Goal: Information Seeking & Learning: Learn about a topic

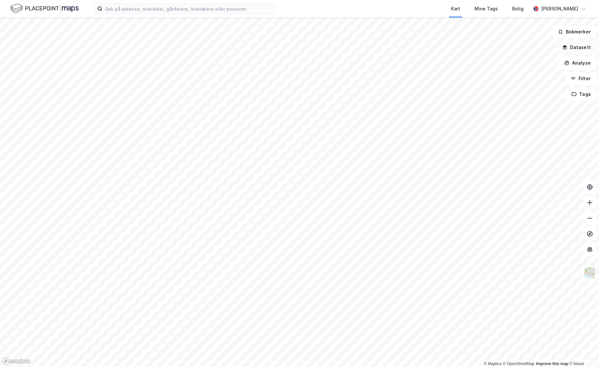
click at [582, 48] on button "Datasett" at bounding box center [576, 47] width 40 height 13
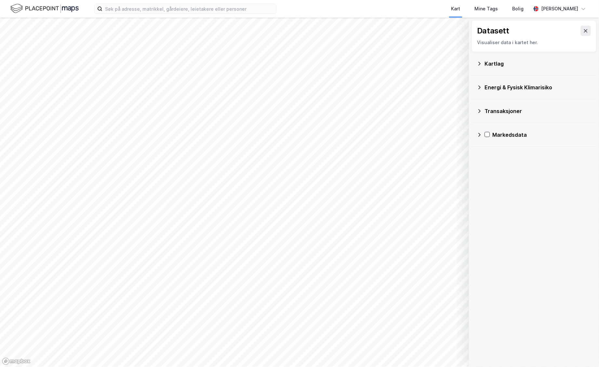
click at [479, 113] on icon at bounding box center [479, 111] width 5 height 5
click at [181, 16] on div "Kart Mine Tags [PERSON_NAME]" at bounding box center [299, 9] width 599 height 18
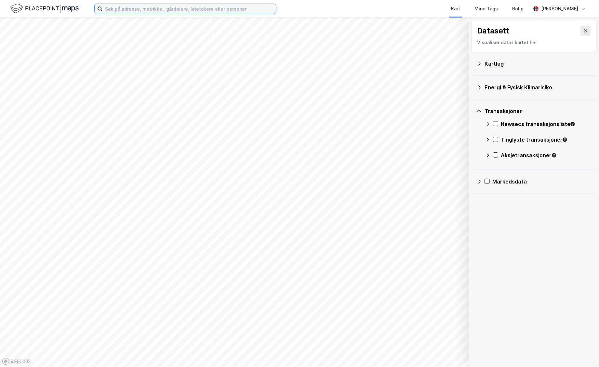
click at [183, 13] on input at bounding box center [189, 9] width 174 height 10
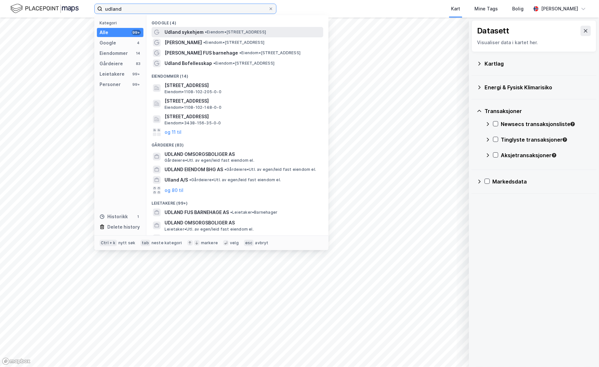
type input "udland"
click at [183, 31] on span "Udland sykehjem" at bounding box center [183, 32] width 39 height 8
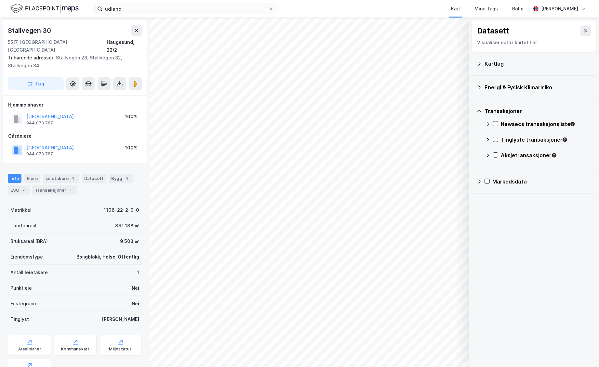
click at [524, 218] on div "Datasett Visualiser data i kartet her. Kartlag Energi & Fysisk Klimarisiko Tran…" at bounding box center [534, 193] width 130 height 350
click at [485, 180] on icon at bounding box center [487, 181] width 5 height 5
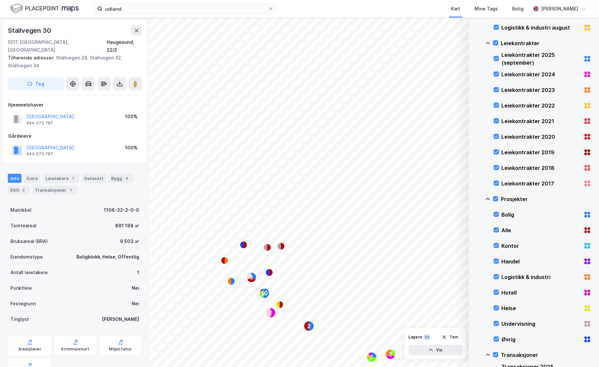
scroll to position [72, 0]
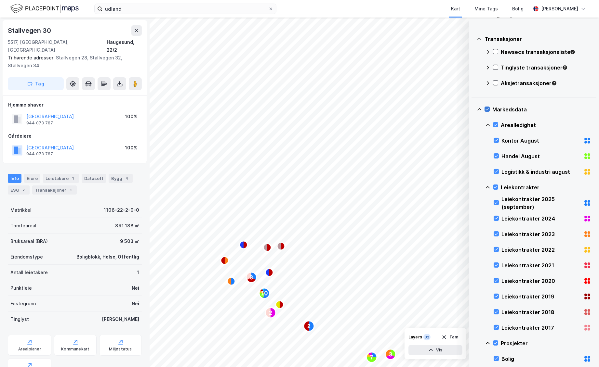
click at [488, 110] on icon at bounding box center [487, 109] width 5 height 5
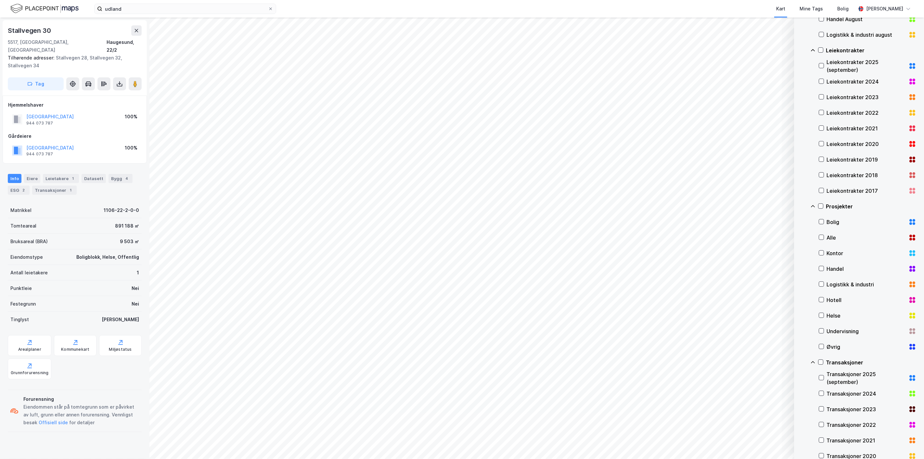
scroll to position [0, 0]
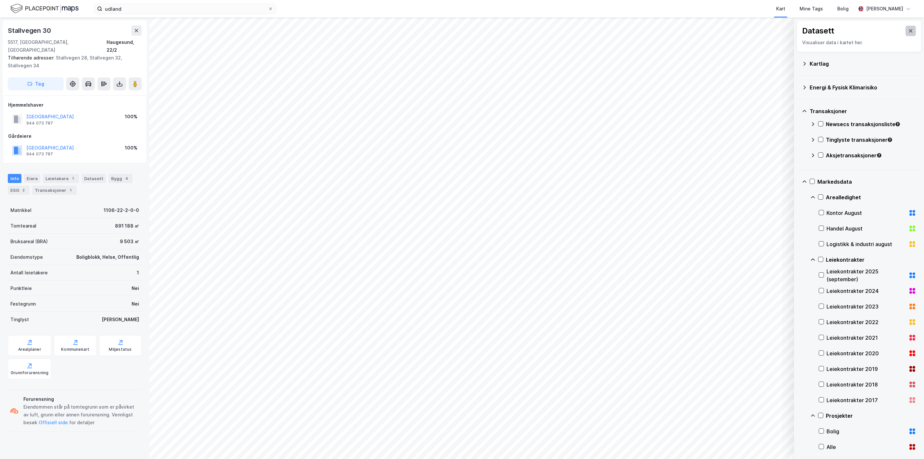
click at [598, 33] on icon at bounding box center [911, 30] width 5 height 5
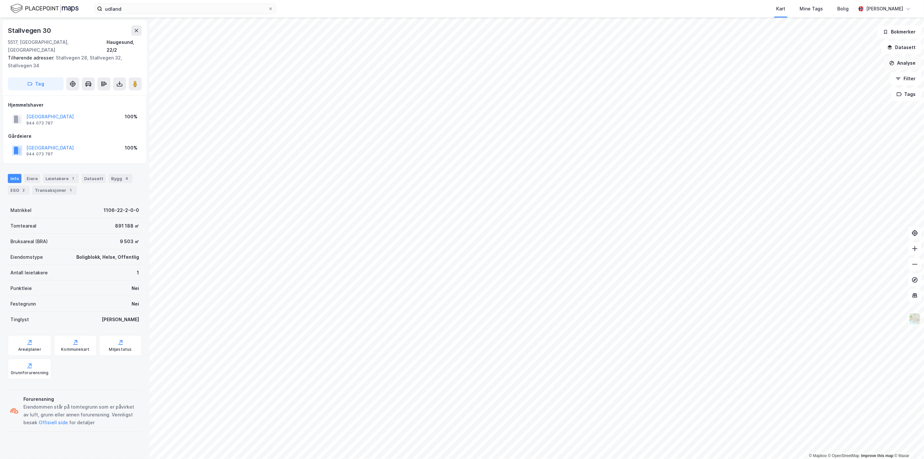
click at [598, 62] on button "Analyse" at bounding box center [903, 63] width 38 height 13
click at [598, 76] on div "Tegn område" at bounding box center [846, 77] width 57 height 6
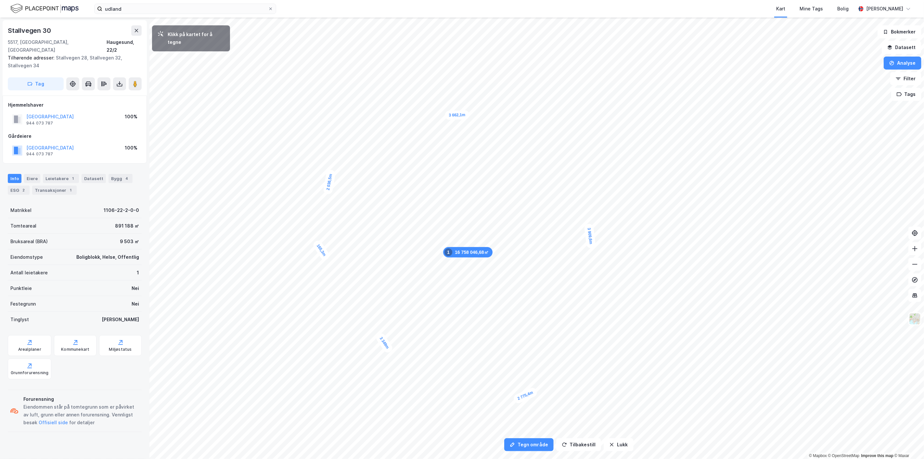
click at [320, 246] on div "165,3m" at bounding box center [321, 250] width 19 height 22
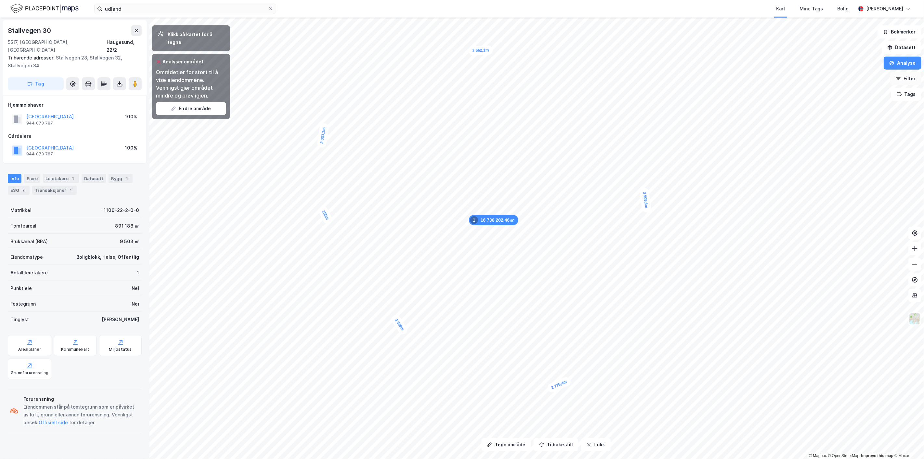
click at [598, 77] on icon "button" at bounding box center [898, 77] width 5 height 1
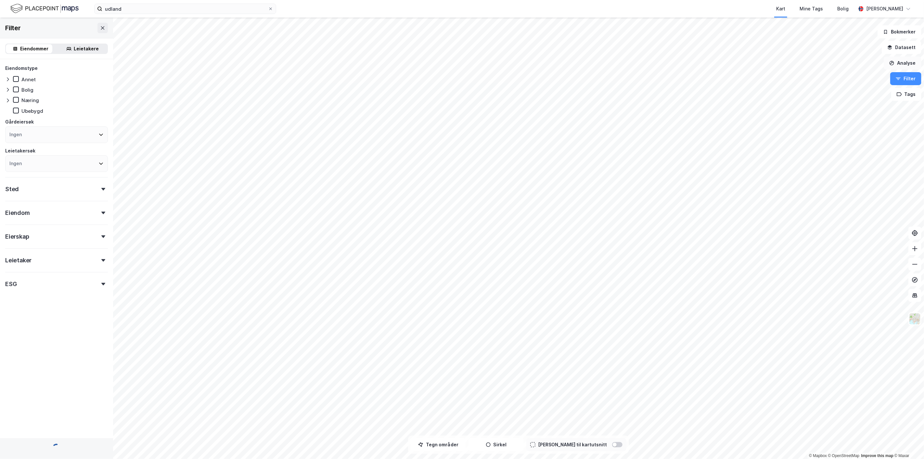
click at [598, 65] on button "Analyse" at bounding box center [903, 63] width 38 height 13
click at [598, 76] on div "Tegn område" at bounding box center [846, 77] width 57 height 6
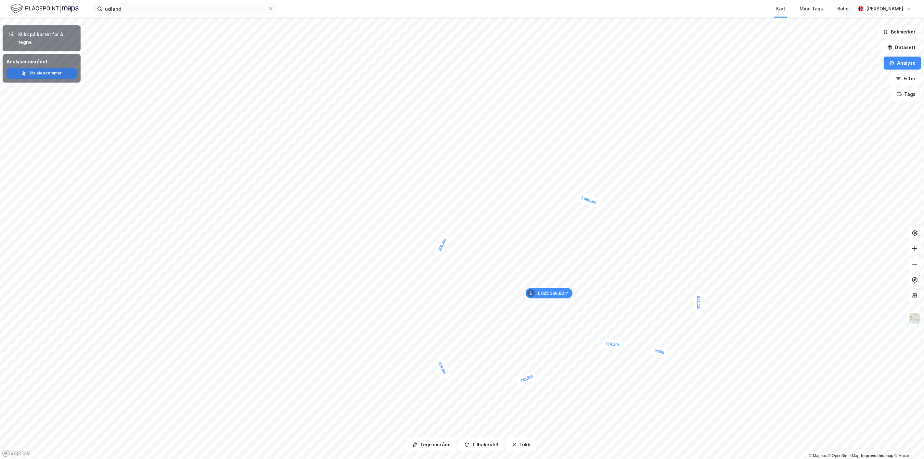
click at [48, 68] on button "Vis eiendommer" at bounding box center [42, 73] width 70 height 10
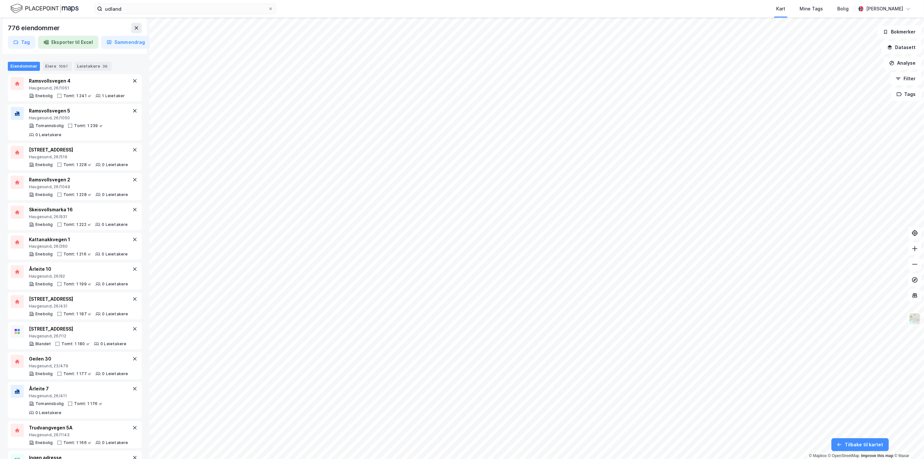
scroll to position [2528, 0]
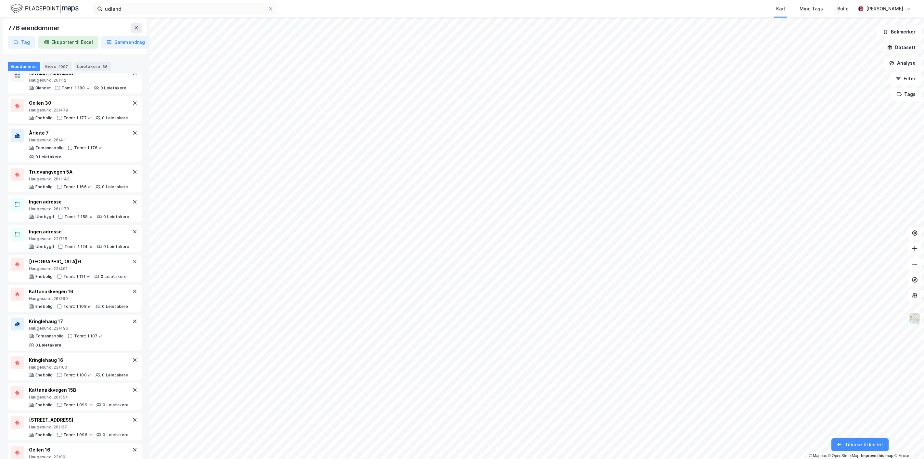
click at [598, 47] on button "Datasett" at bounding box center [902, 47] width 40 height 13
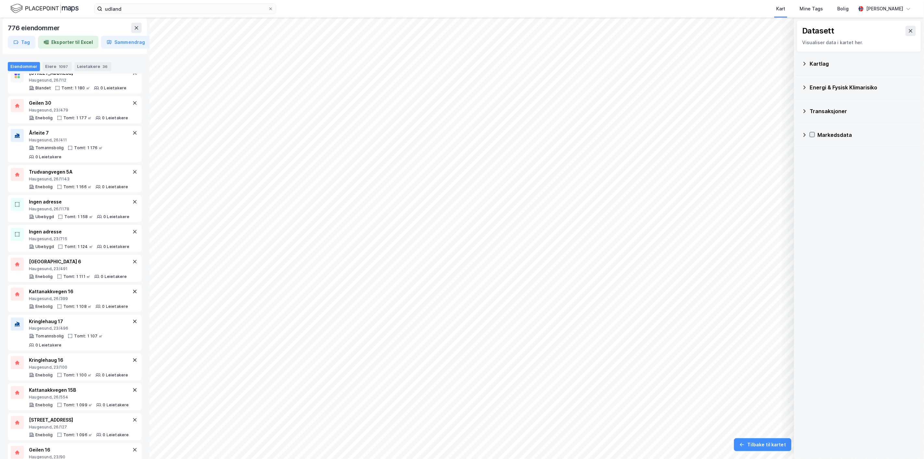
click at [598, 134] on icon at bounding box center [813, 135] width 4 height 2
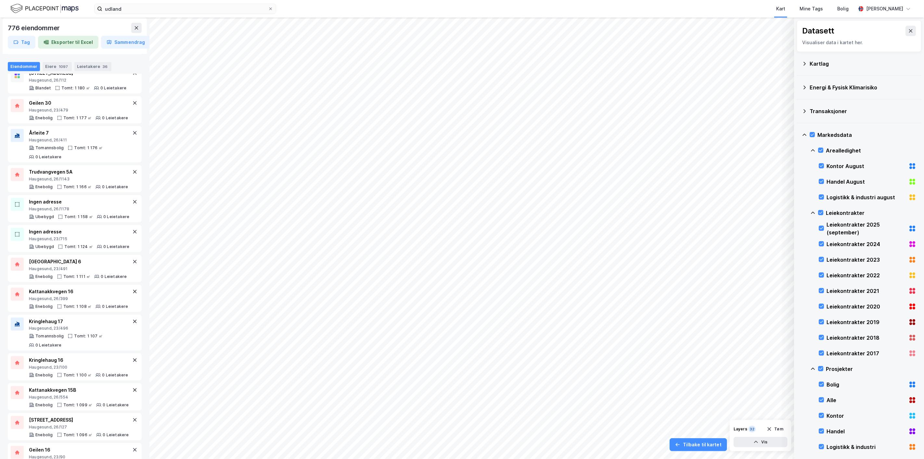
click at [598, 134] on icon at bounding box center [805, 135] width 4 height 2
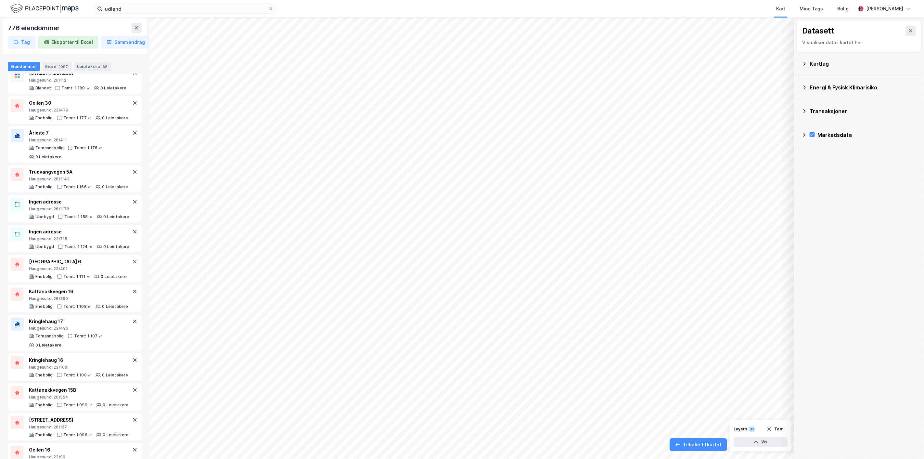
click at [598, 110] on icon at bounding box center [804, 111] width 5 height 5
click at [598, 126] on div at bounding box center [820, 123] width 5 height 5
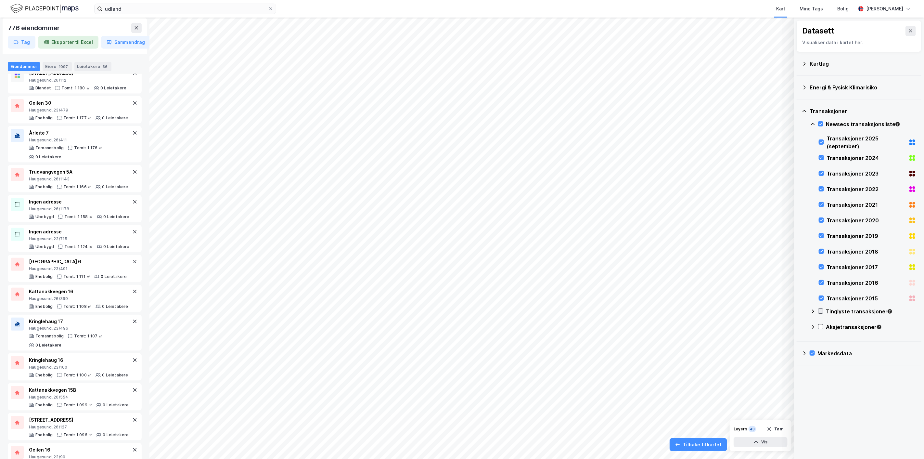
click at [598, 311] on icon at bounding box center [821, 311] width 5 height 5
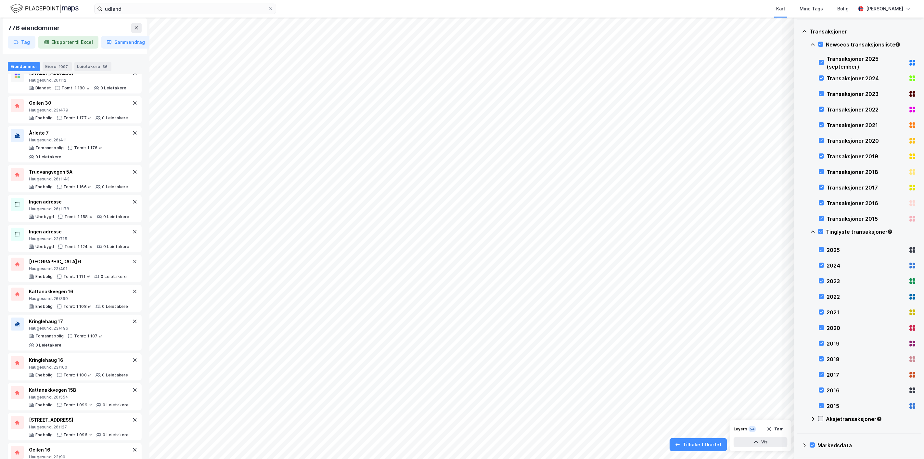
click at [598, 367] on icon at bounding box center [821, 418] width 5 height 5
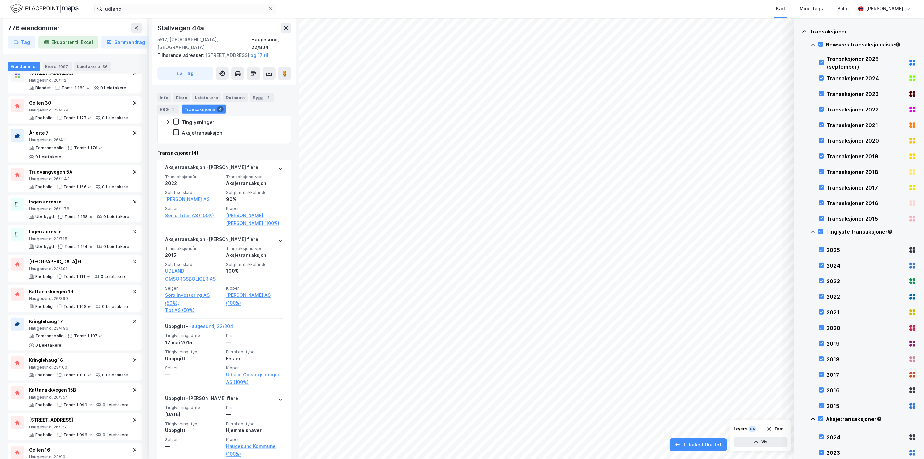
scroll to position [190, 0]
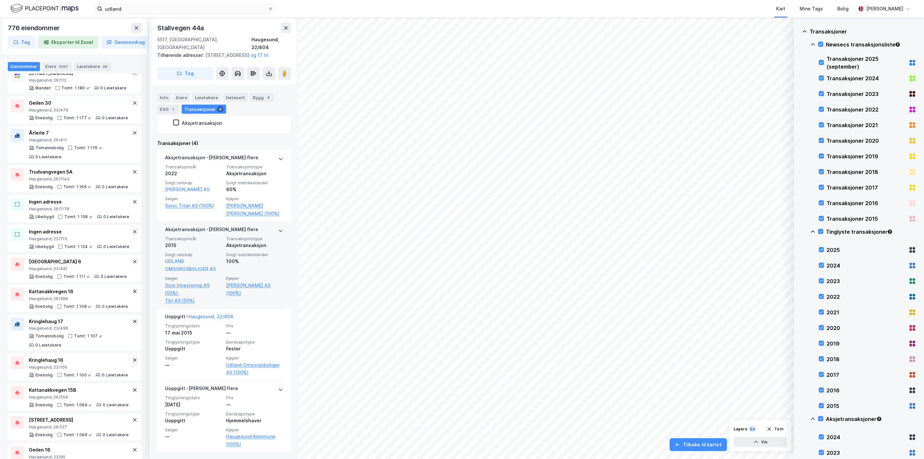
click at [246, 264] on div "100%" at bounding box center [254, 261] width 57 height 8
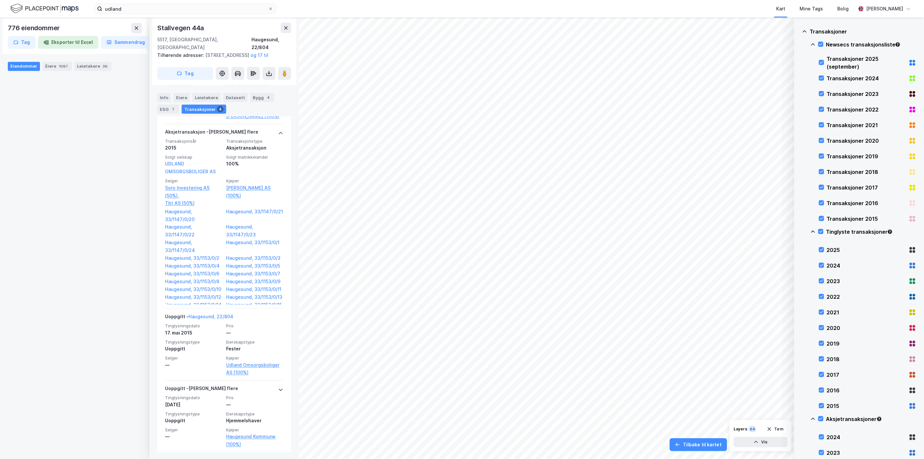
scroll to position [0, 0]
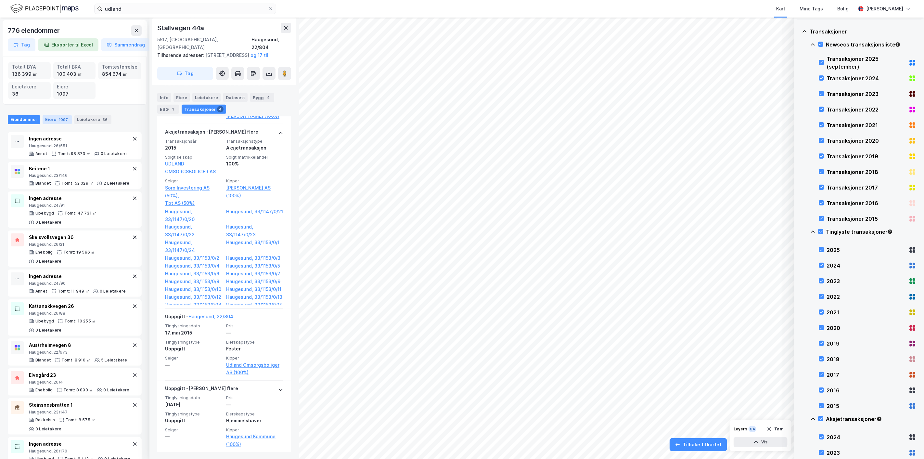
click at [55, 119] on div "Eiere 1097" at bounding box center [57, 119] width 29 height 9
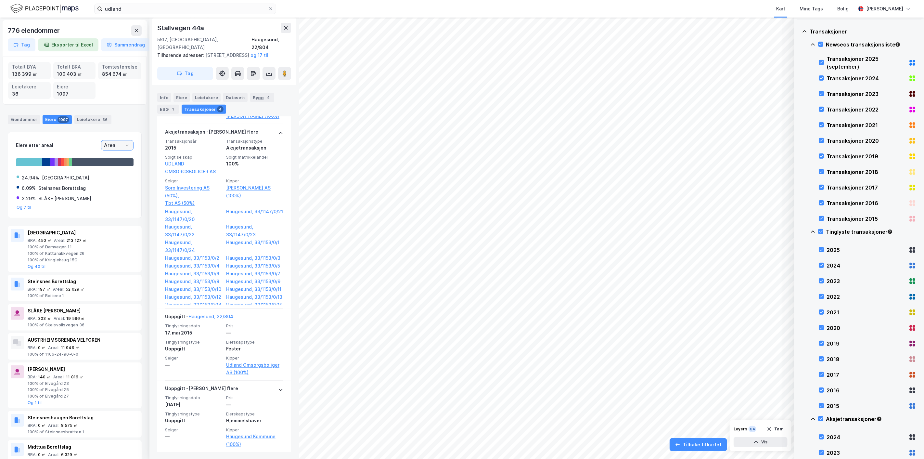
click at [110, 144] on input "Areal" at bounding box center [117, 145] width 32 height 10
click at [110, 170] on li "BRA" at bounding box center [112, 168] width 33 height 12
type input "BRA"
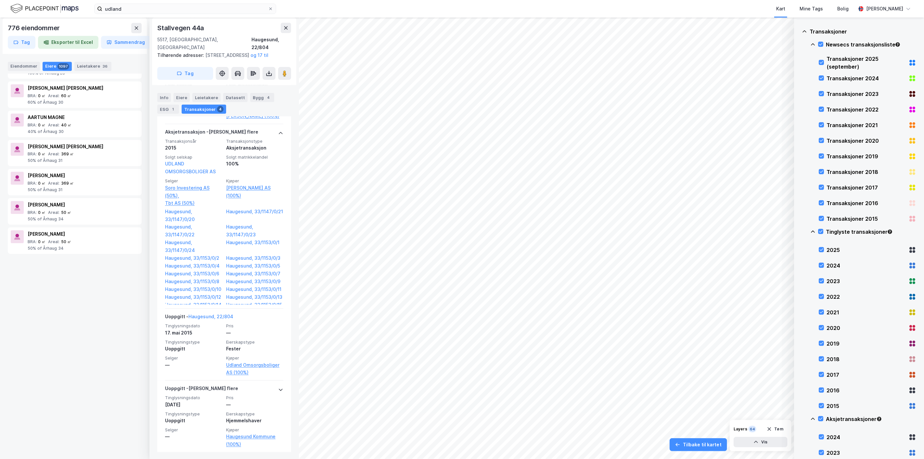
scroll to position [42801, 0]
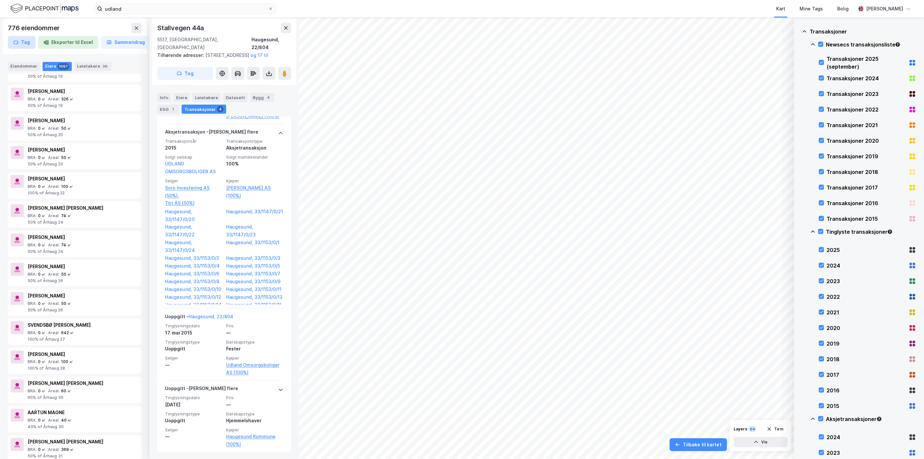
click at [27, 41] on button "Tag" at bounding box center [22, 42] width 28 height 13
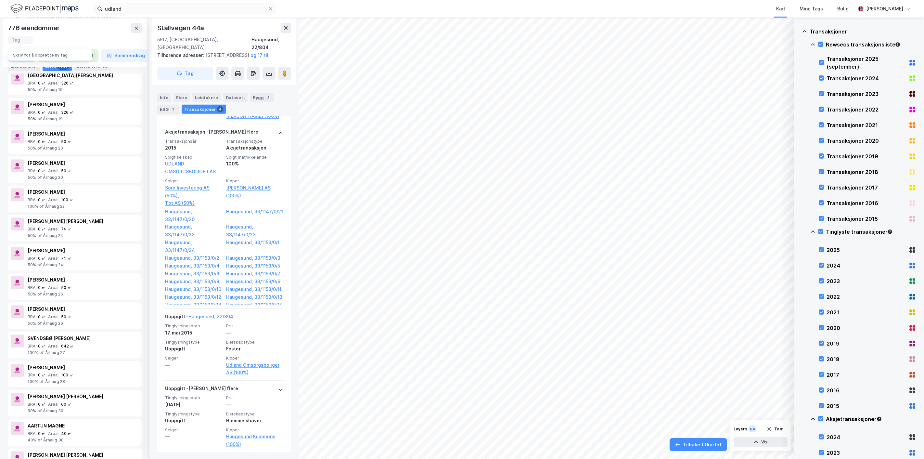
scroll to position [42814, 0]
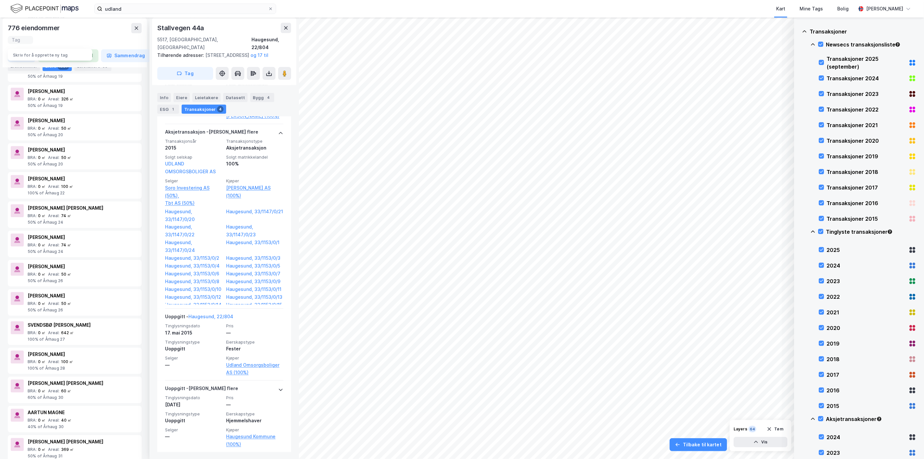
click at [50, 40] on div "Tag Skriv for å opprette ny tag Eksporter til Excel Sammendrag" at bounding box center [75, 49] width 134 height 26
click at [135, 29] on icon at bounding box center [136, 27] width 5 height 5
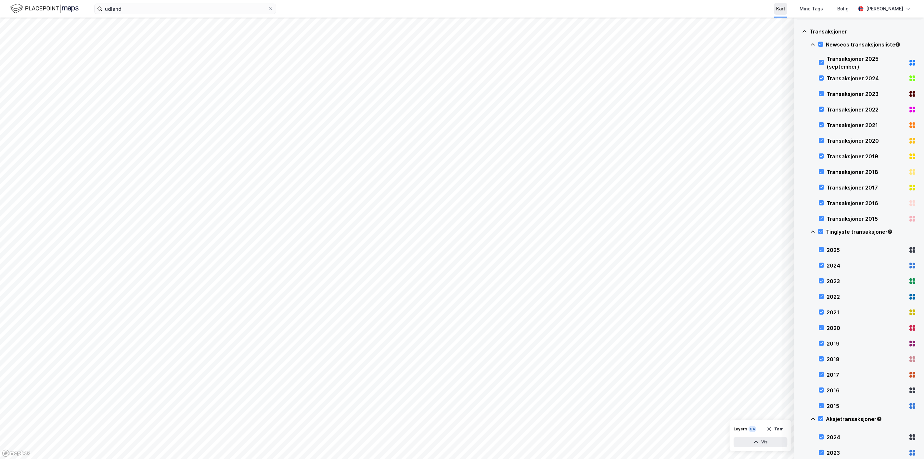
click at [598, 10] on div "Kart" at bounding box center [781, 9] width 9 height 8
click at [598, 230] on icon at bounding box center [813, 231] width 5 height 5
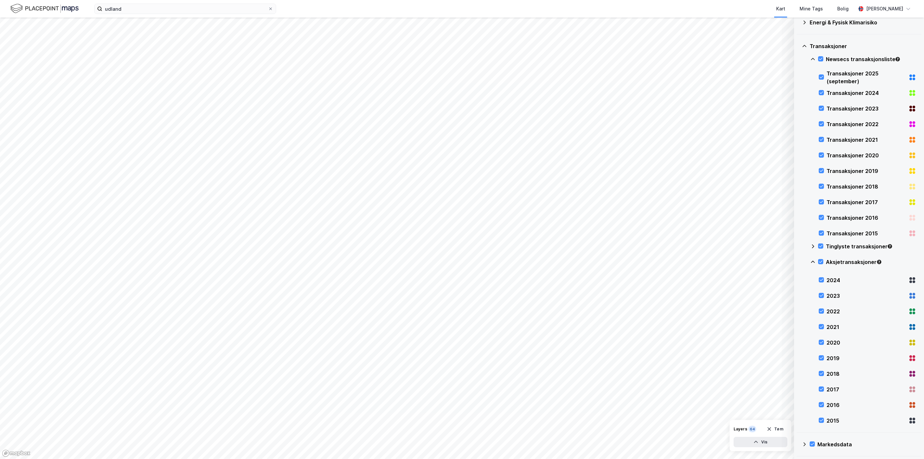
scroll to position [64, 0]
click at [598, 59] on icon at bounding box center [821, 60] width 4 height 2
click at [598, 59] on icon at bounding box center [813, 60] width 5 height 5
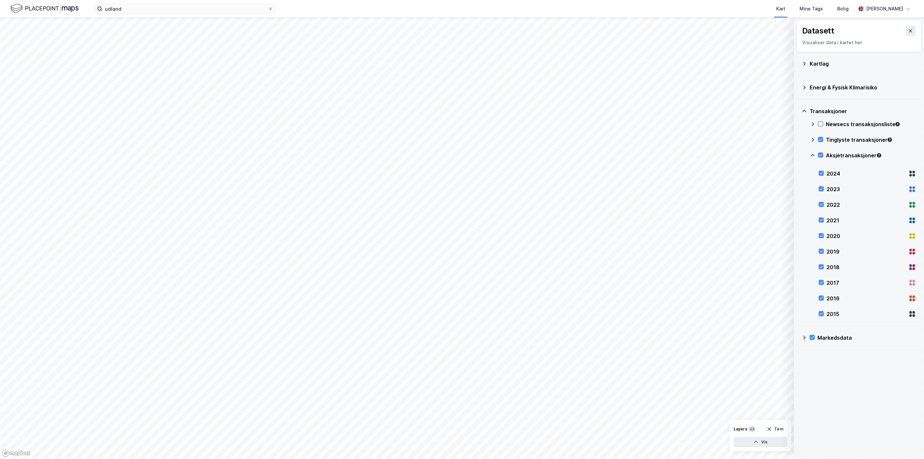
click at [598, 337] on icon at bounding box center [804, 337] width 5 height 5
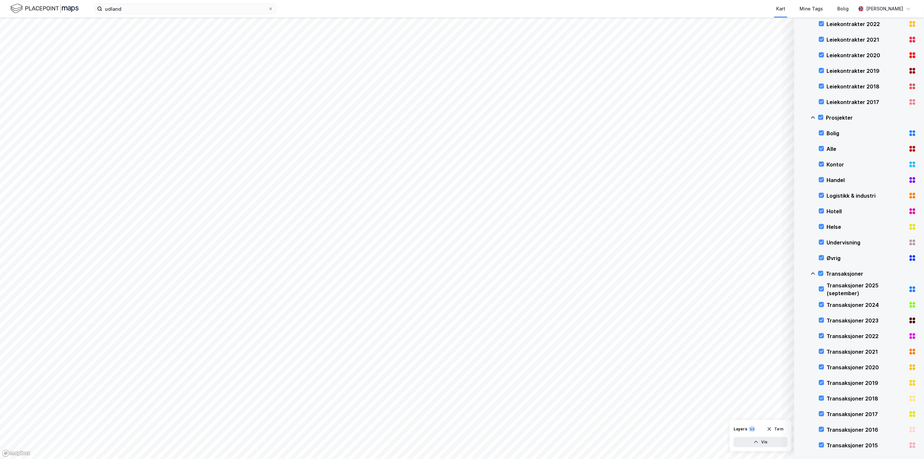
scroll to position [274, 0]
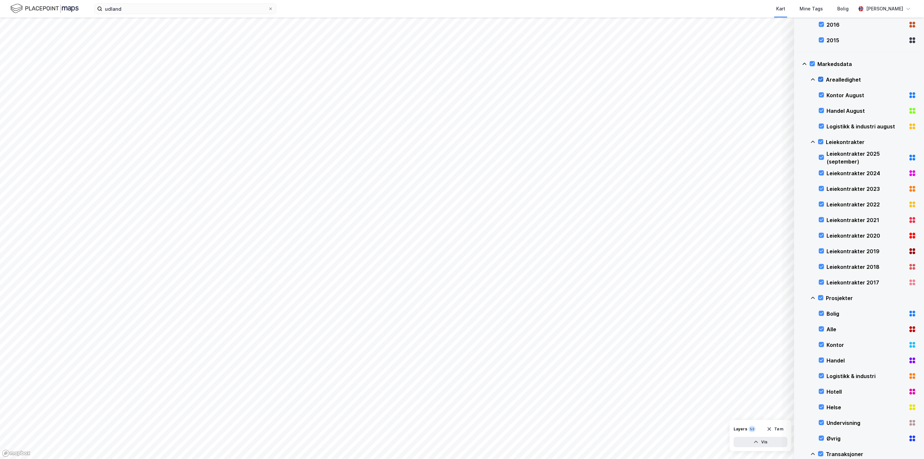
click at [598, 78] on icon at bounding box center [821, 79] width 5 height 5
click at [598, 62] on icon at bounding box center [812, 63] width 5 height 5
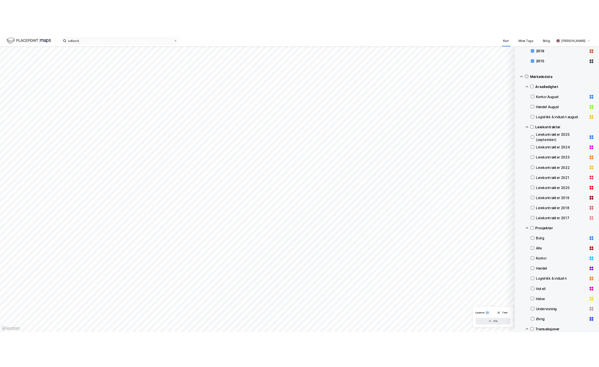
scroll to position [454, 0]
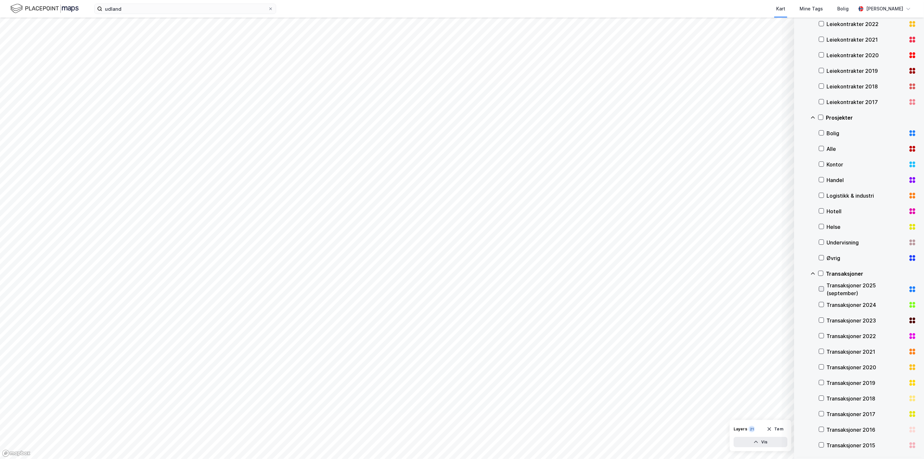
click at [598, 288] on icon at bounding box center [822, 289] width 4 height 2
click at [598, 302] on div at bounding box center [821, 304] width 5 height 5
click at [598, 320] on icon at bounding box center [822, 320] width 4 height 2
click at [598, 367] on button "Vis" at bounding box center [761, 442] width 54 height 10
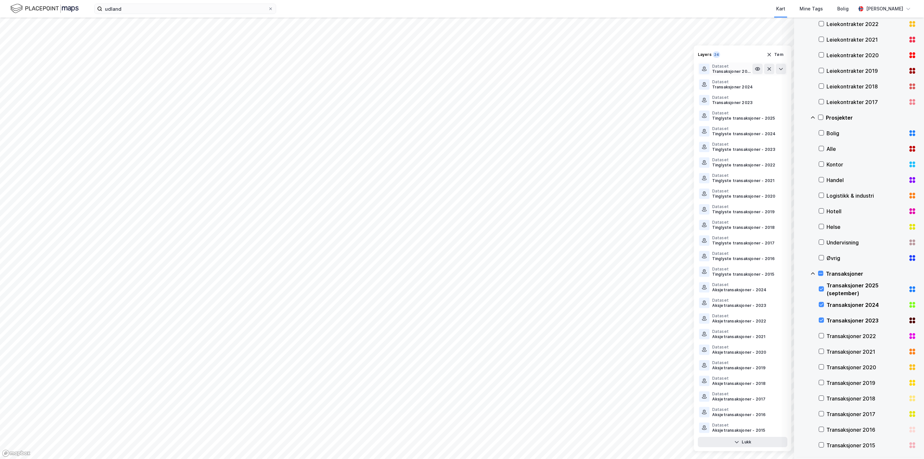
click at [598, 74] on div "Transaksjoner 2025 (september)" at bounding box center [733, 71] width 40 height 5
click at [598, 70] on button at bounding box center [758, 69] width 10 height 10
click at [598, 85] on icon at bounding box center [757, 84] width 1 height 1
click at [598, 99] on icon at bounding box center [758, 100] width 5 height 3
click at [598, 99] on icon at bounding box center [757, 100] width 5 height 5
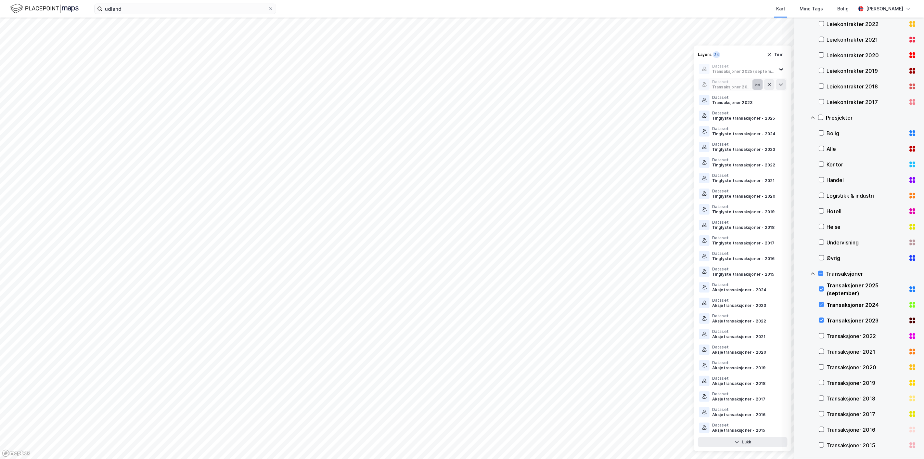
click at [598, 85] on icon at bounding box center [758, 84] width 4 height 1
click at [598, 68] on icon at bounding box center [757, 68] width 5 height 5
click at [598, 367] on button "Lukk" at bounding box center [743, 442] width 90 height 10
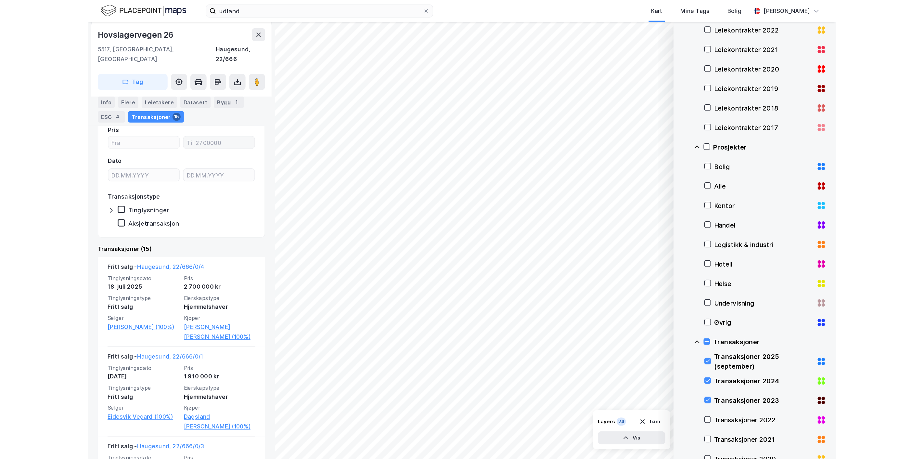
scroll to position [144, 0]
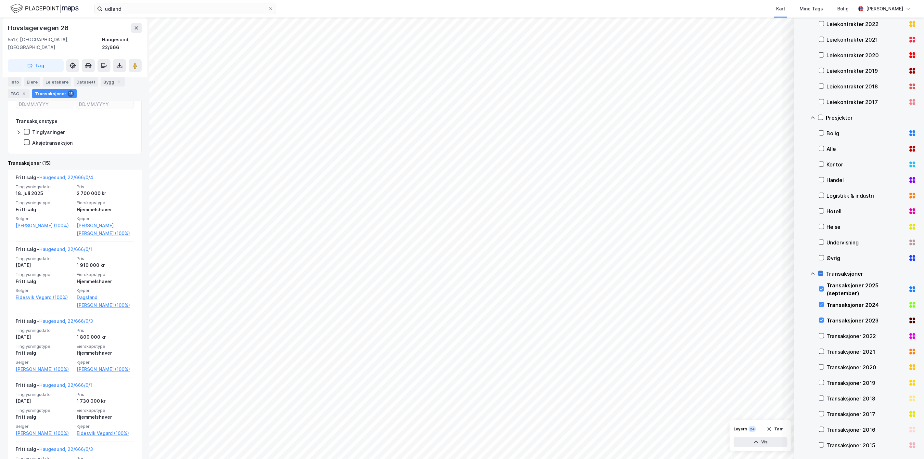
click at [598, 271] on icon at bounding box center [821, 273] width 5 height 5
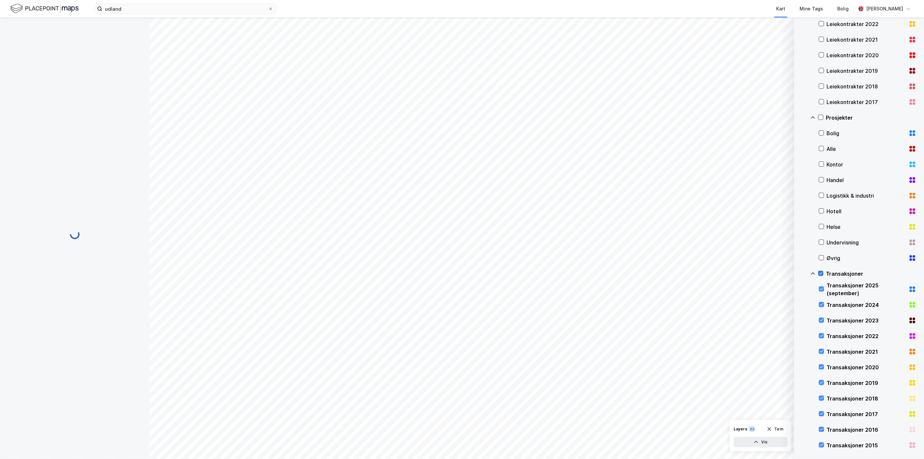
scroll to position [0, 0]
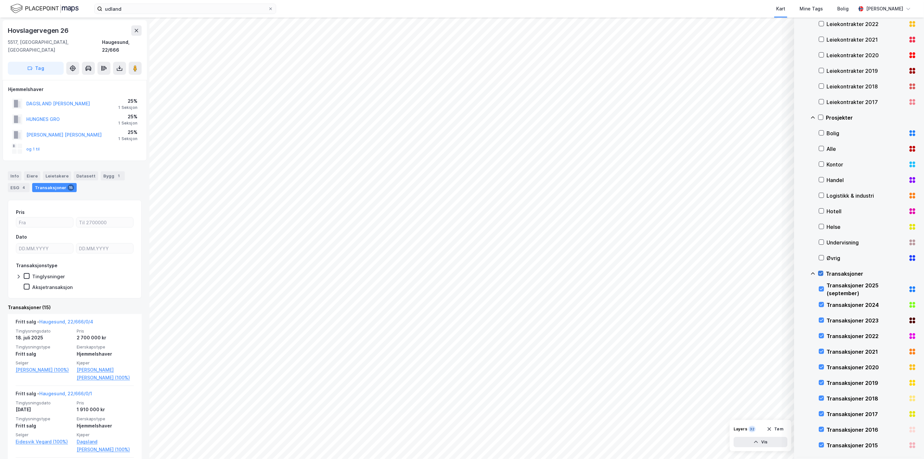
click at [598, 273] on icon at bounding box center [813, 273] width 4 height 2
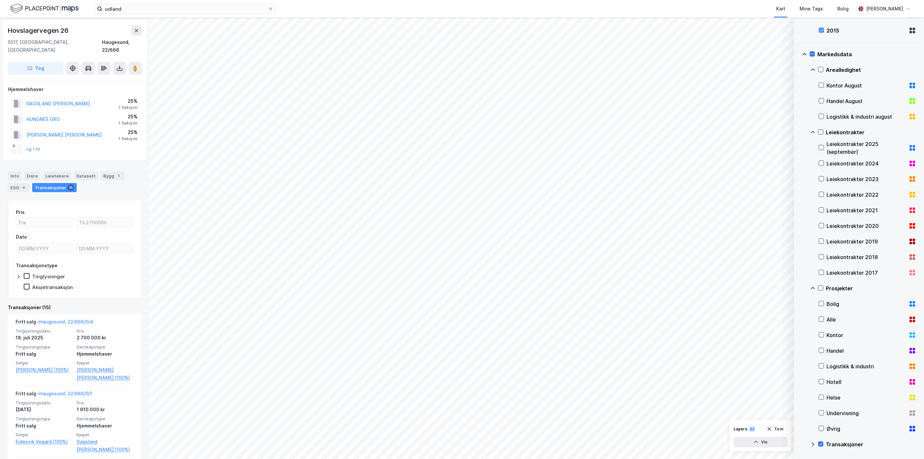
scroll to position [282, 0]
click at [598, 57] on div "Markedsdata" at bounding box center [859, 55] width 114 height 16
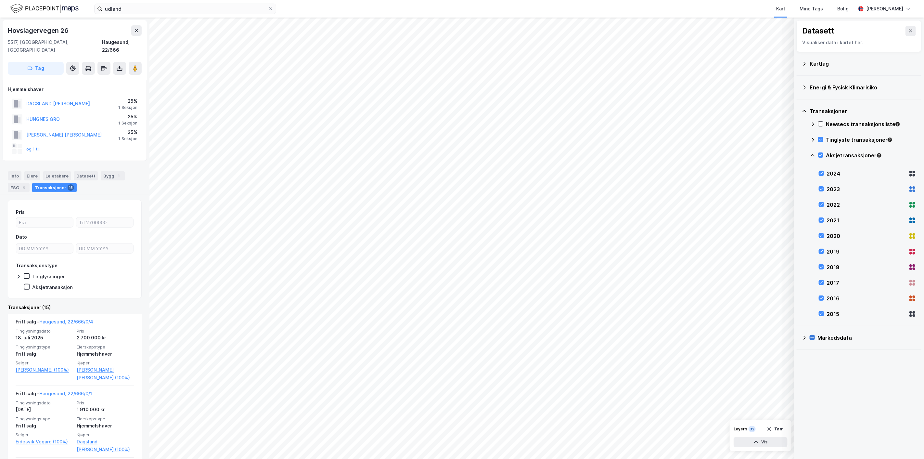
scroll to position [0, 0]
click at [73, 319] on link "Haugesund, 22/666/0/4" at bounding box center [66, 322] width 54 height 6
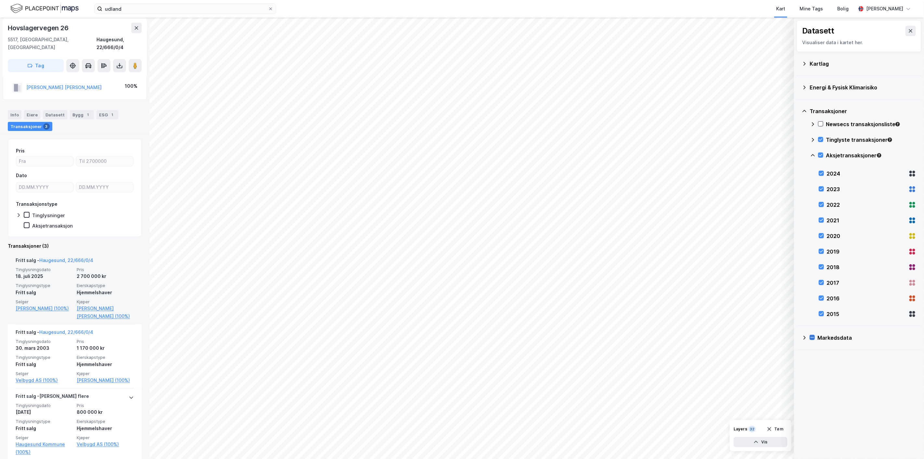
scroll to position [32, 0]
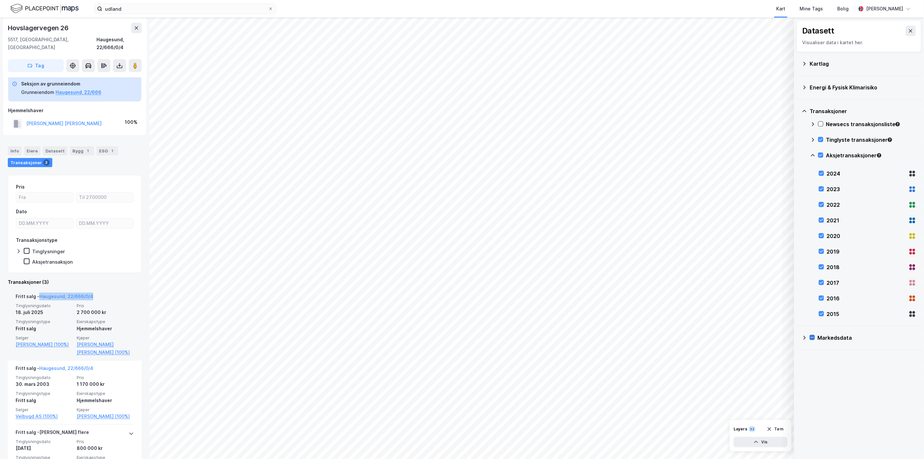
drag, startPoint x: 95, startPoint y: 288, endPoint x: 38, endPoint y: 288, distance: 57.5
click at [38, 293] on div "Fritt salg - Haugesund, 22/666/0/4" at bounding box center [75, 298] width 118 height 10
copy div "Haugesund, 22/666/0/4"
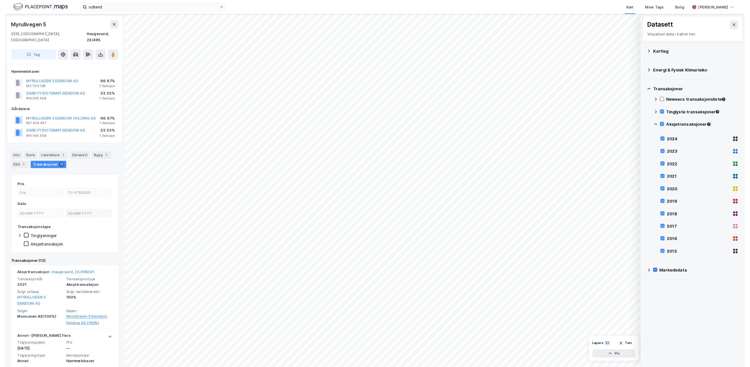
scroll to position [36, 0]
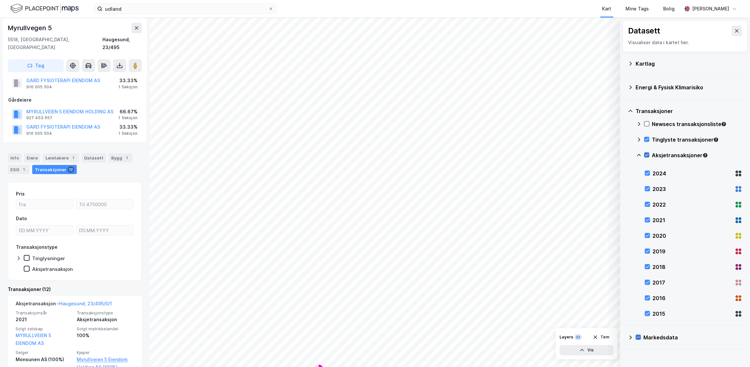
click at [598, 155] on icon at bounding box center [646, 155] width 5 height 5
click at [598, 139] on icon at bounding box center [646, 139] width 5 height 5
click at [598, 110] on icon at bounding box center [630, 111] width 5 height 5
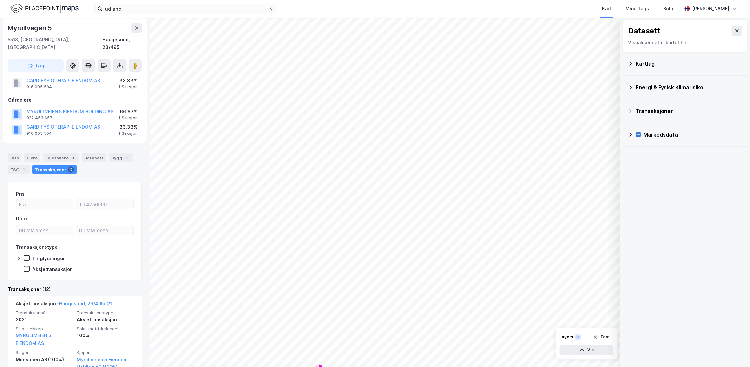
click at [598, 135] on icon at bounding box center [630, 134] width 5 height 5
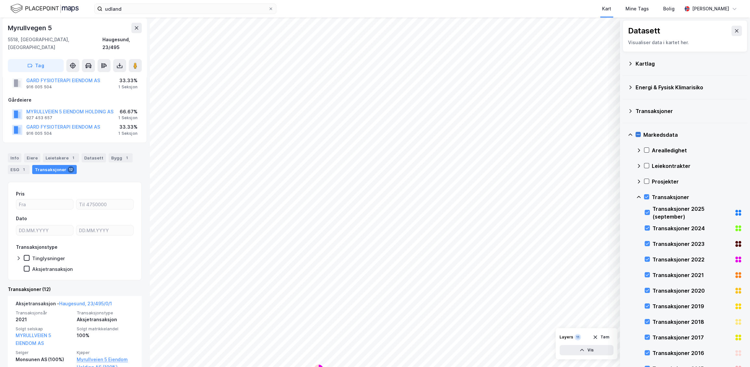
click at [598, 133] on icon at bounding box center [638, 134] width 5 height 5
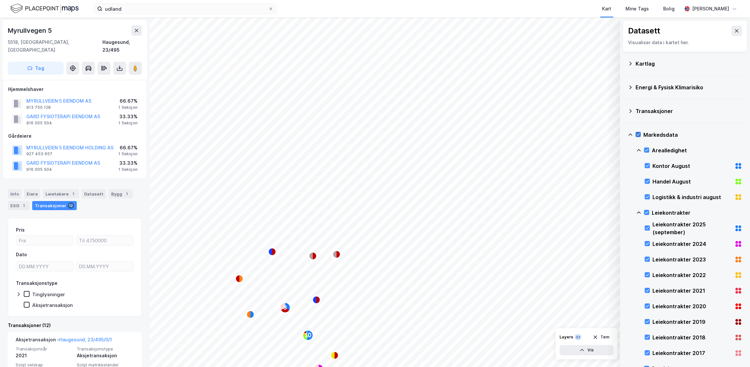
click at [598, 134] on icon at bounding box center [638, 134] width 5 height 5
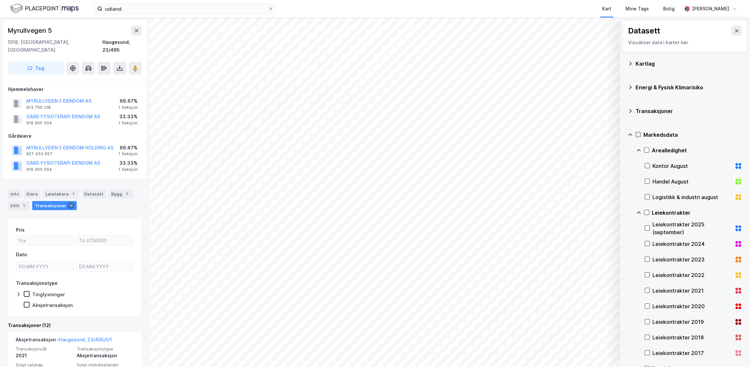
click at [598, 134] on icon at bounding box center [638, 134] width 5 height 5
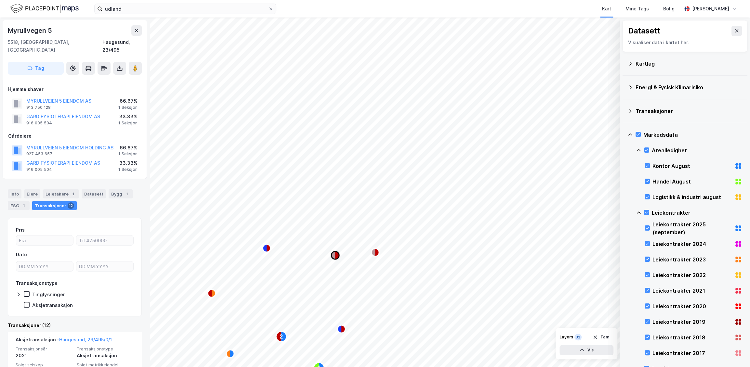
click at [337, 256] on icon "Map marker" at bounding box center [337, 256] width 4 height 8
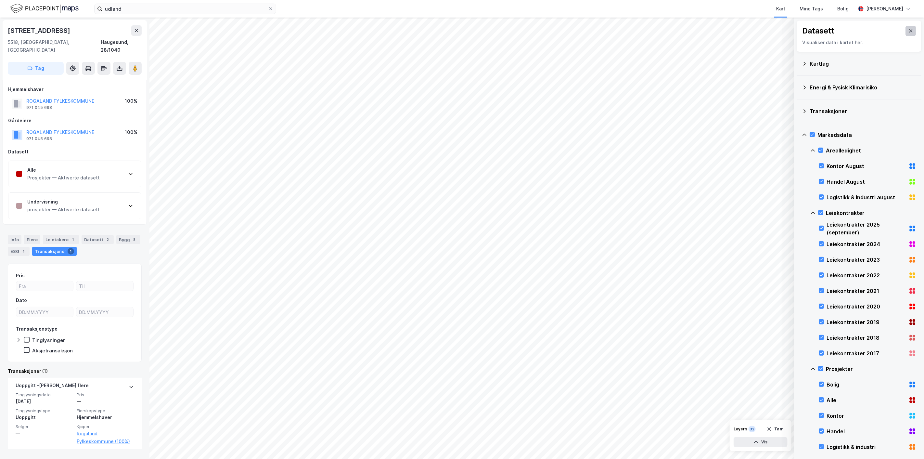
click at [598, 31] on icon at bounding box center [912, 30] width 4 height 3
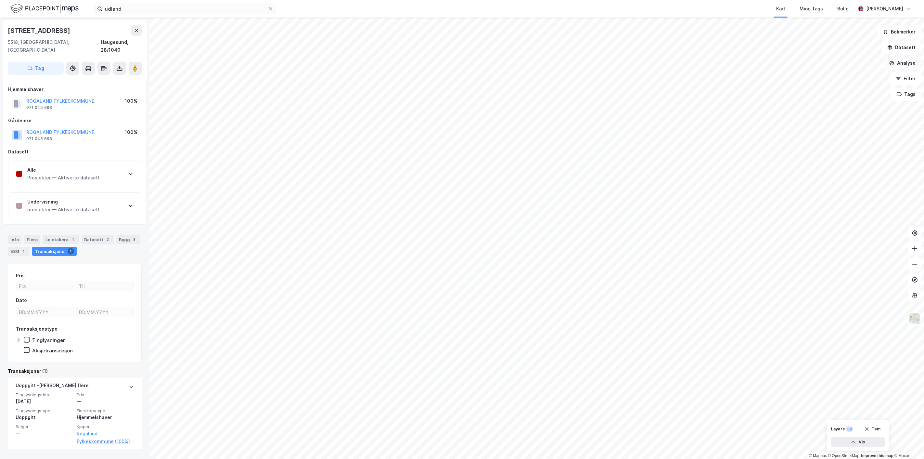
click at [598, 68] on button "Analyse" at bounding box center [903, 63] width 38 height 13
click at [598, 81] on button "Filter" at bounding box center [906, 78] width 31 height 13
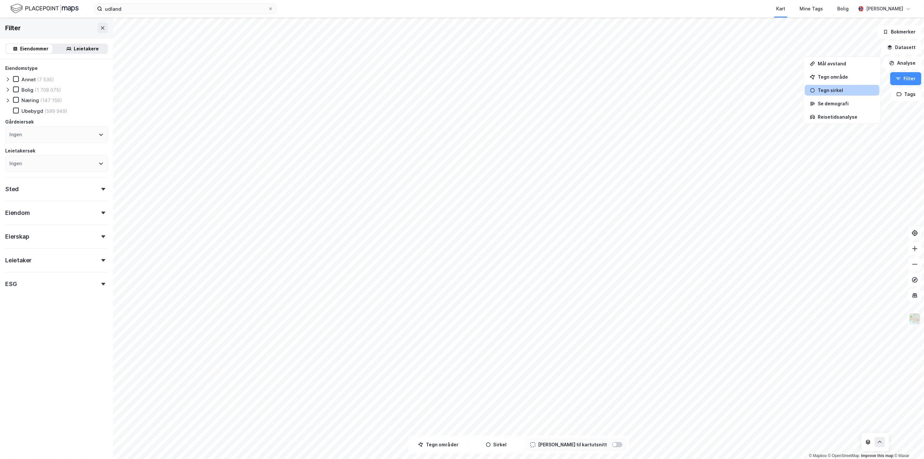
click at [598, 88] on div "Tegn sirkel" at bounding box center [846, 90] width 57 height 6
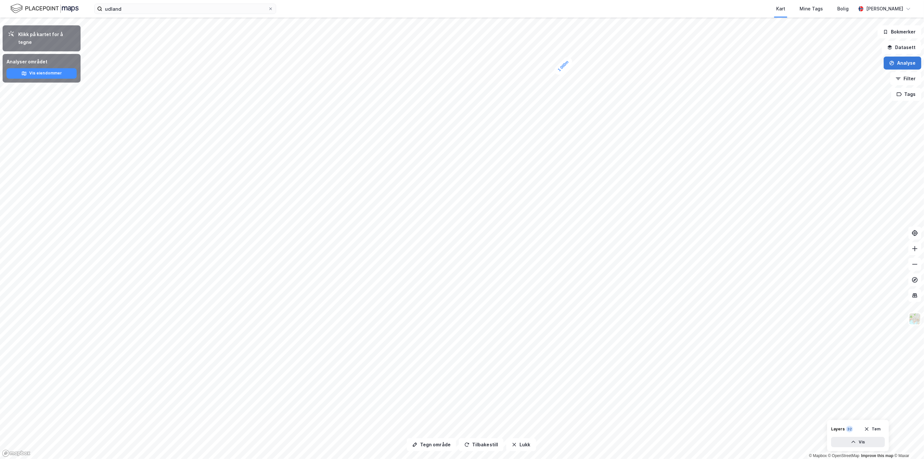
click at [598, 63] on button "Analyse" at bounding box center [903, 63] width 38 height 13
click at [598, 50] on button "Datasett" at bounding box center [902, 47] width 40 height 13
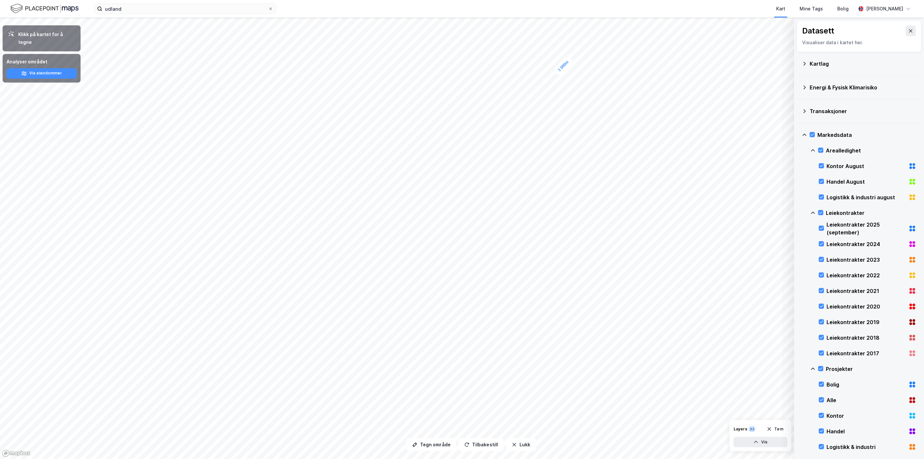
click at [598, 62] on icon at bounding box center [804, 63] width 5 height 5
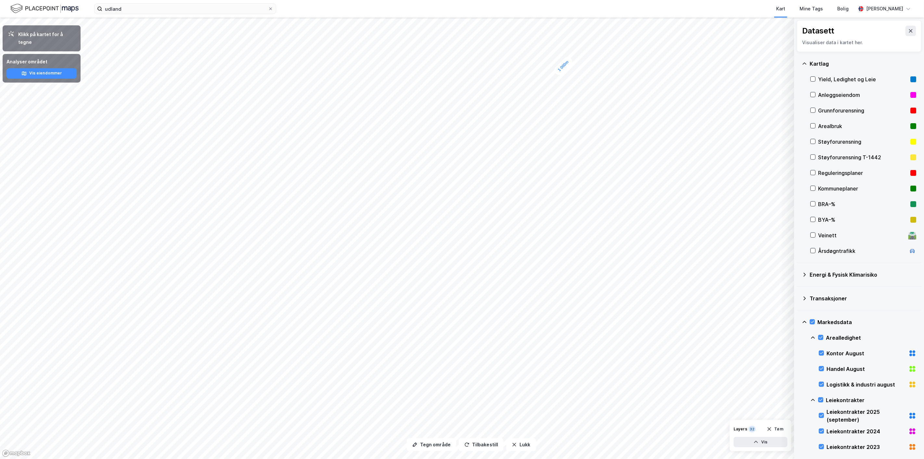
click at [598, 63] on icon at bounding box center [804, 63] width 5 height 5
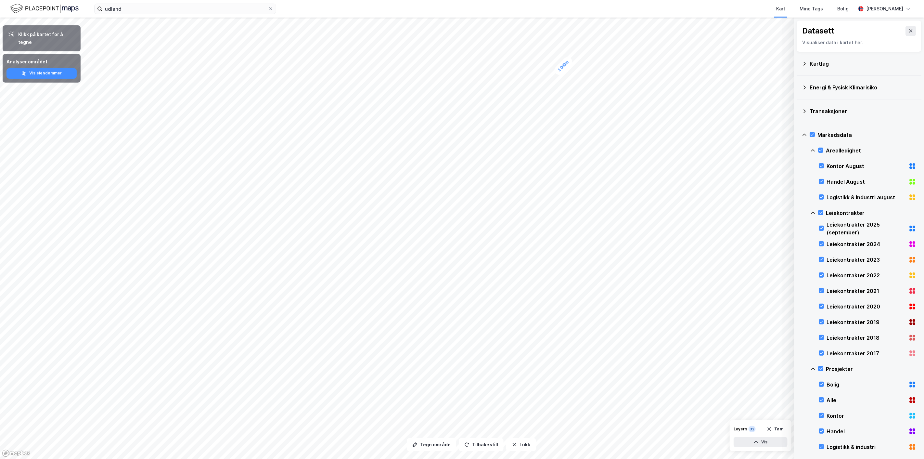
click at [598, 112] on icon at bounding box center [805, 111] width 2 height 4
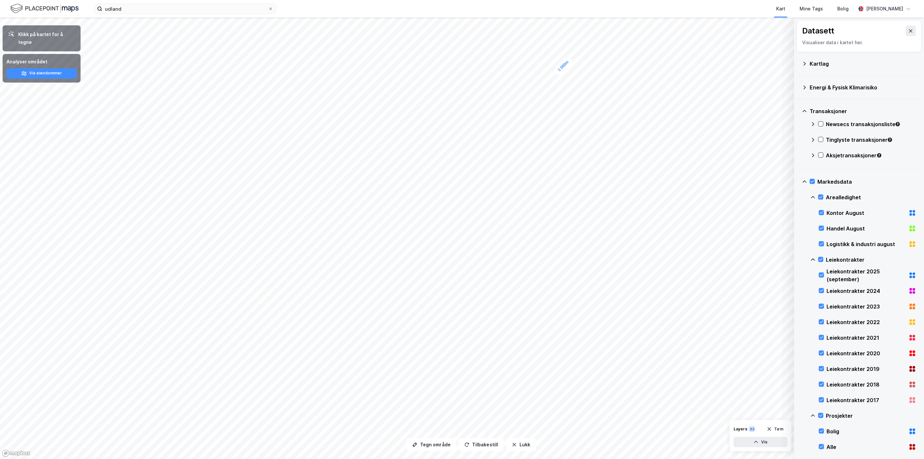
click at [598, 140] on div "Tinglyste transaksjoner" at bounding box center [864, 143] width 106 height 16
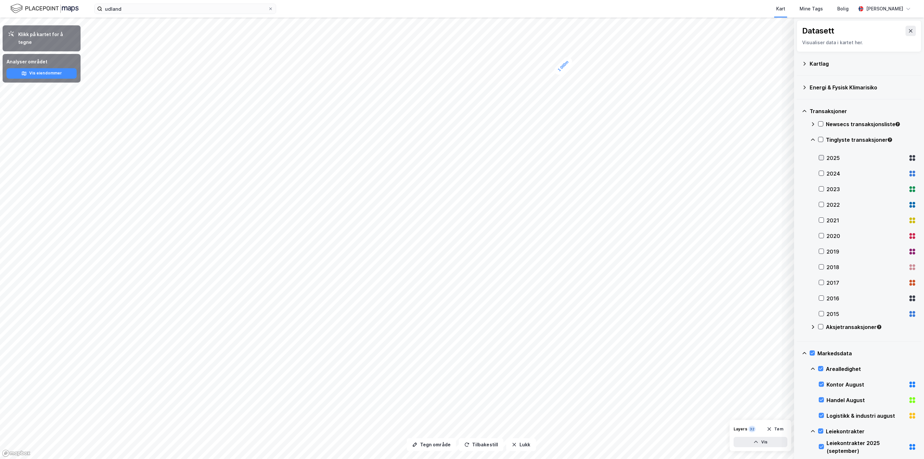
click at [598, 156] on icon at bounding box center [821, 157] width 5 height 5
click at [598, 140] on icon at bounding box center [813, 139] width 5 height 5
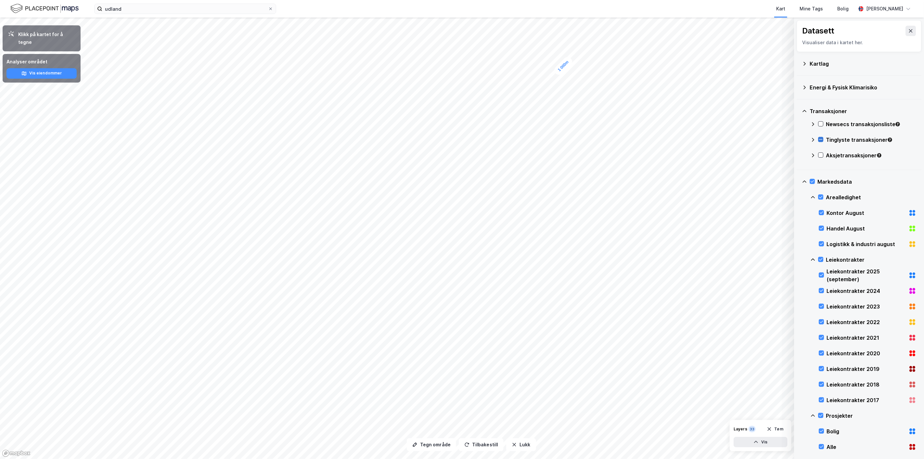
click at [598, 138] on icon at bounding box center [821, 139] width 5 height 5
click at [598, 196] on icon at bounding box center [821, 197] width 5 height 5
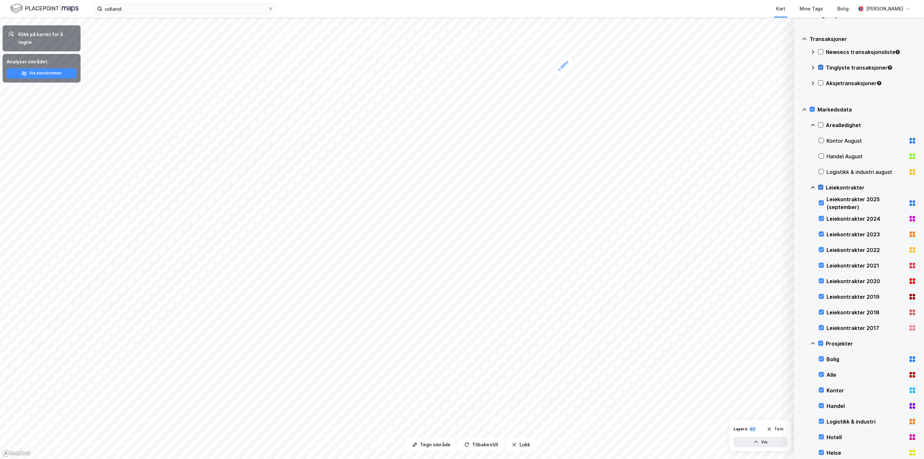
click at [598, 186] on icon at bounding box center [821, 187] width 5 height 5
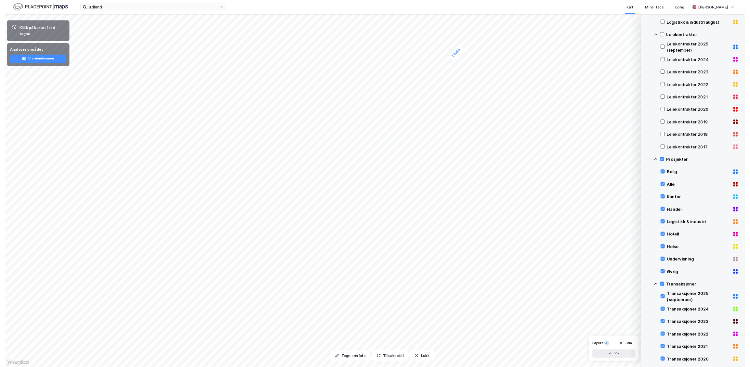
scroll to position [253, 0]
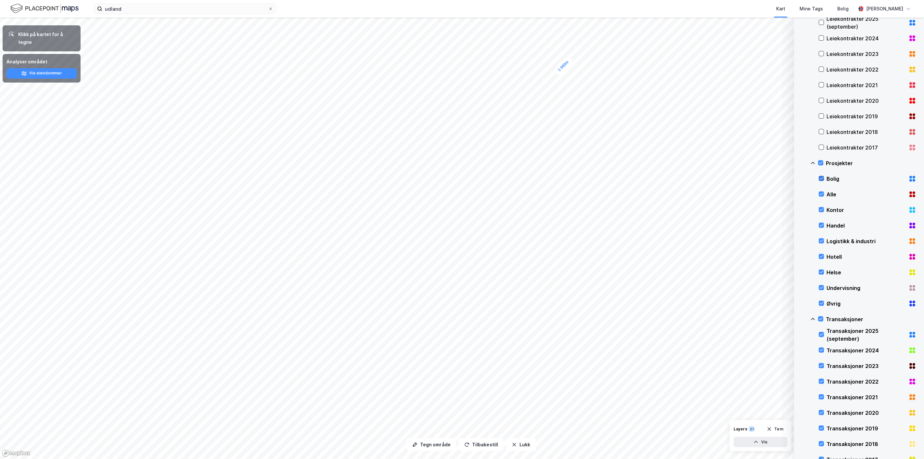
click at [598, 178] on icon at bounding box center [821, 178] width 5 height 5
click at [598, 193] on icon at bounding box center [822, 194] width 4 height 2
click at [598, 207] on icon at bounding box center [821, 209] width 5 height 5
click at [598, 224] on icon at bounding box center [822, 225] width 4 height 2
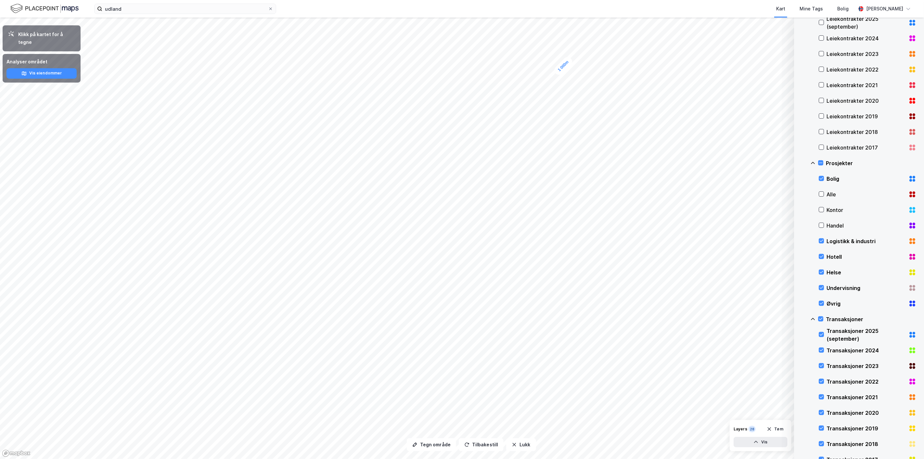
drag, startPoint x: 822, startPoint y: 240, endPoint x: 823, endPoint y: 250, distance: 10.1
click at [598, 240] on icon at bounding box center [821, 241] width 5 height 5
click at [598, 252] on div "Hotell" at bounding box center [868, 257] width 98 height 16
click at [598, 271] on div at bounding box center [821, 271] width 5 height 5
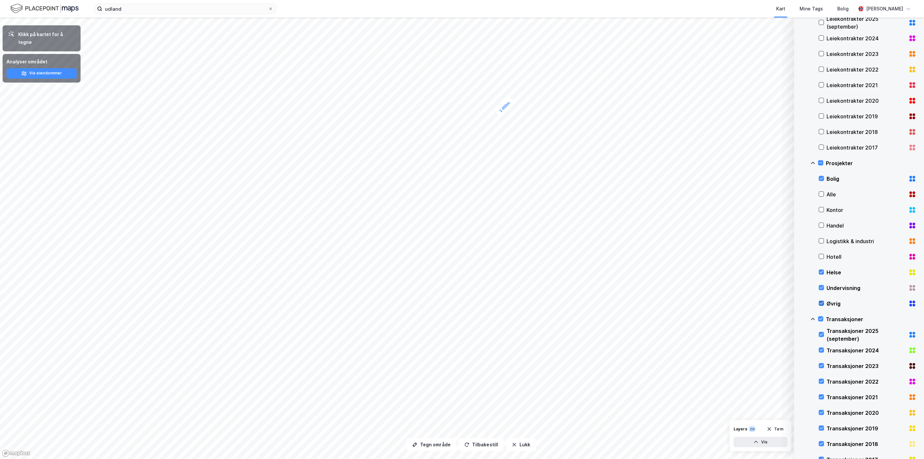
click at [598, 301] on icon at bounding box center [821, 303] width 5 height 5
click at [598, 367] on div "Layers 26 [PERSON_NAME] Vis" at bounding box center [761, 435] width 62 height 31
click at [598, 367] on button "Vis" at bounding box center [761, 442] width 54 height 10
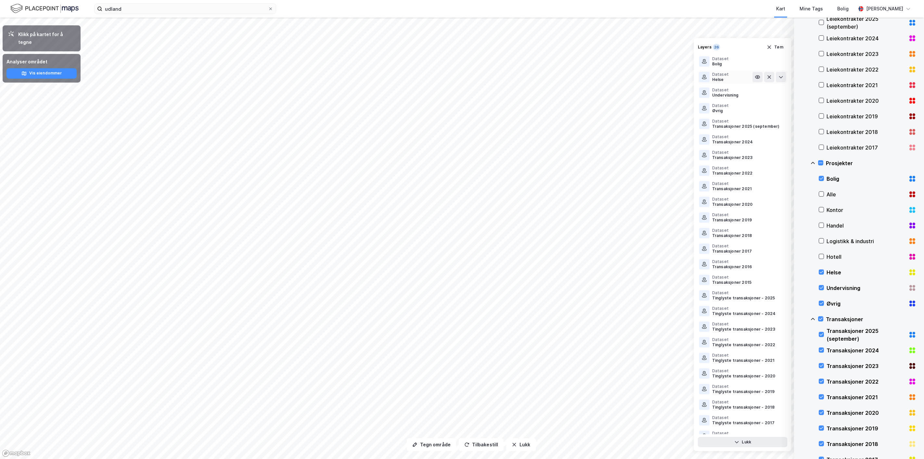
click at [598, 74] on div "Dataset" at bounding box center [721, 74] width 17 height 5
click at [598, 47] on button "Tøm" at bounding box center [775, 47] width 25 height 10
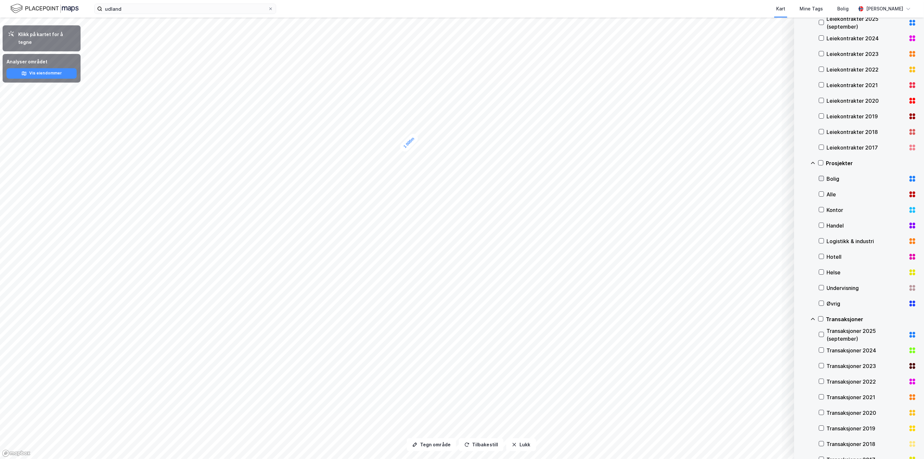
click at [598, 177] on icon at bounding box center [821, 178] width 5 height 5
click at [598, 367] on button "Vis" at bounding box center [761, 442] width 54 height 10
click at [598, 367] on div "Bolig" at bounding box center [721, 430] width 17 height 5
click at [598, 367] on icon at bounding box center [757, 427] width 5 height 5
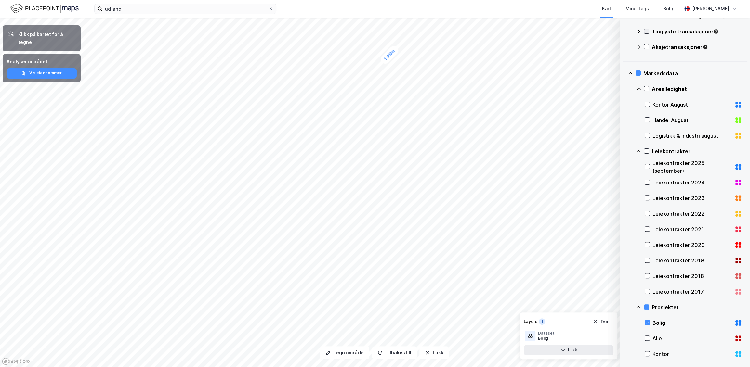
scroll to position [0, 0]
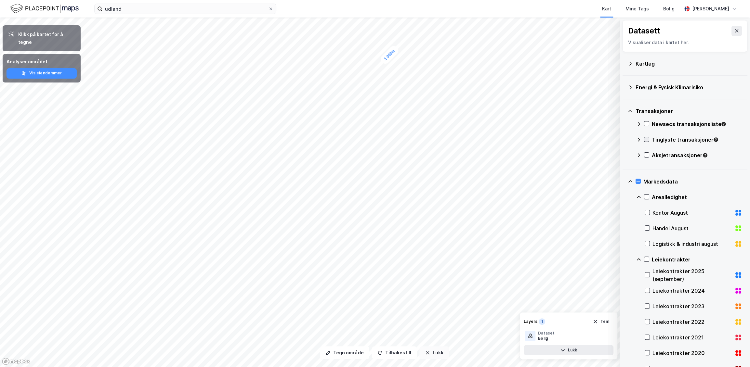
click at [429, 354] on button "Lukk" at bounding box center [434, 353] width 30 height 13
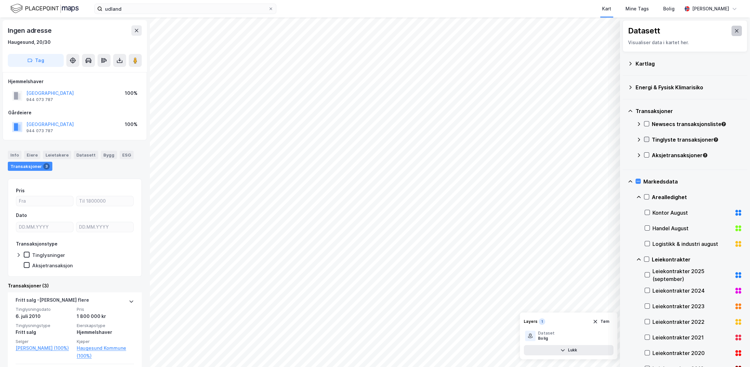
click at [598, 33] on icon at bounding box center [736, 30] width 5 height 5
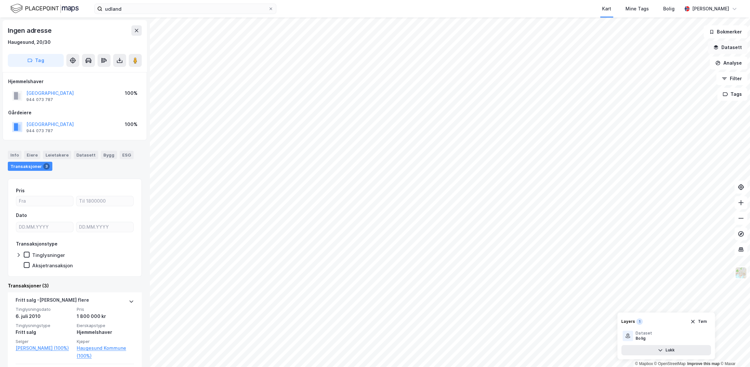
click at [598, 47] on button "Datasett" at bounding box center [728, 47] width 40 height 13
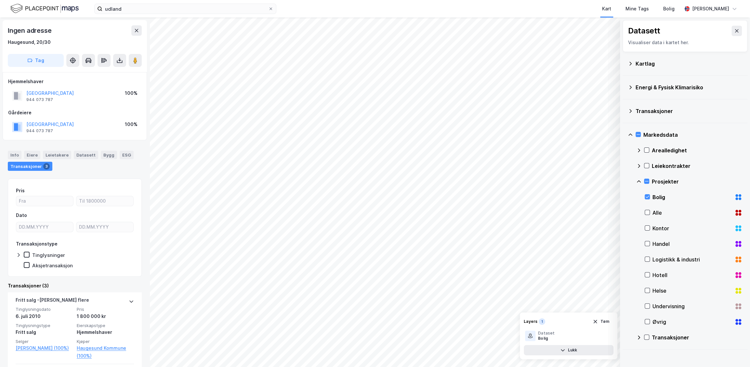
click at [598, 62] on div "Kartlag" at bounding box center [688, 64] width 107 height 8
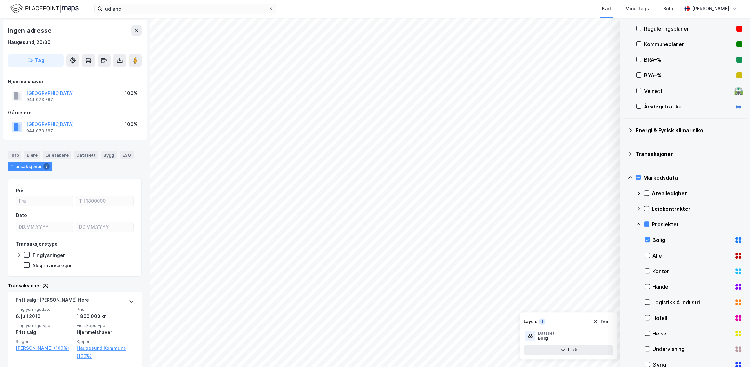
scroll to position [172, 0]
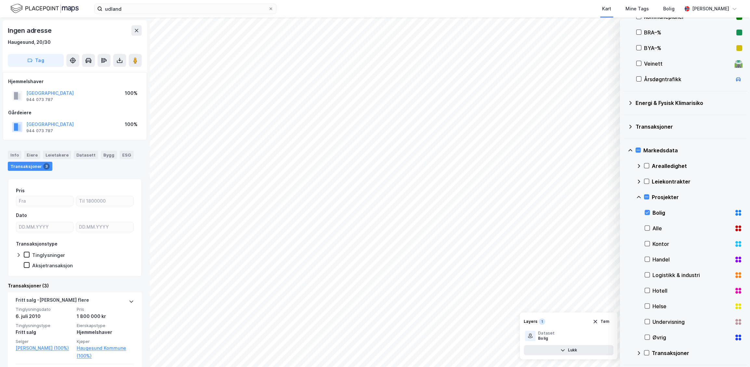
click at [598, 354] on icon at bounding box center [639, 353] width 2 height 4
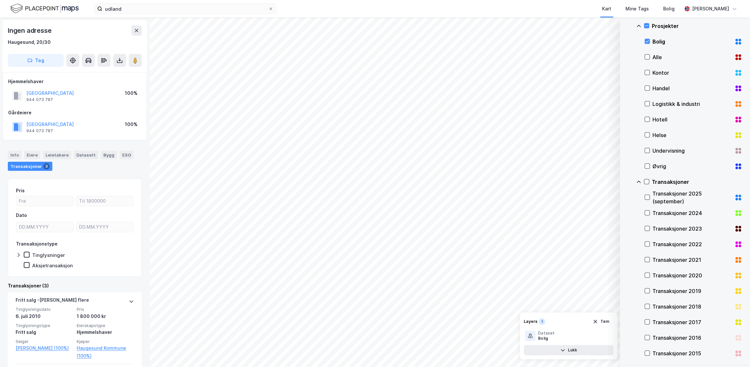
scroll to position [0, 0]
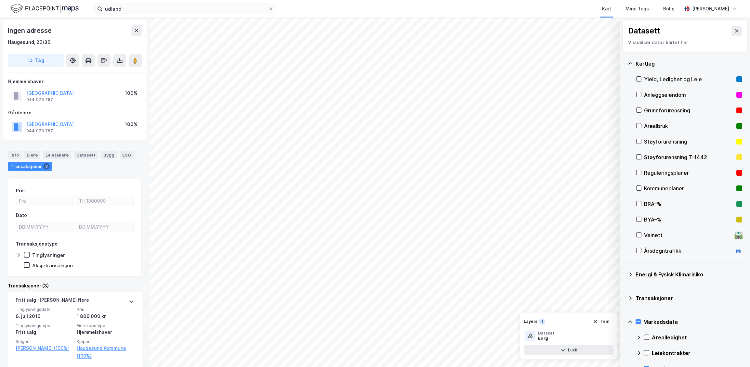
click at [598, 36] on div "Datasett Visualiser data i kartet her." at bounding box center [684, 36] width 125 height 32
click at [598, 77] on icon at bounding box center [638, 79] width 5 height 5
click at [565, 350] on button "Lukk" at bounding box center [569, 350] width 90 height 10
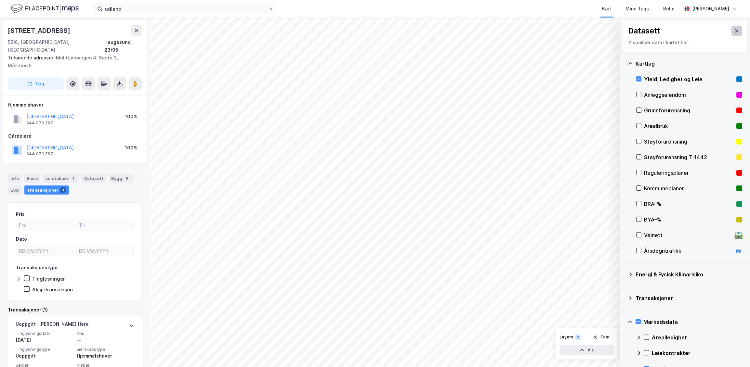
click at [598, 33] on icon at bounding box center [736, 30] width 5 height 5
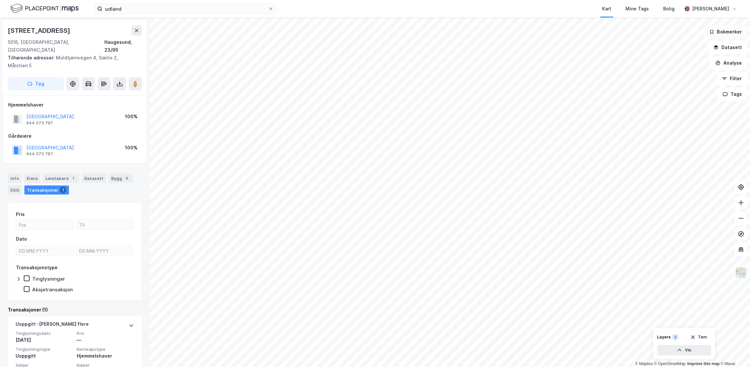
click at [598, 35] on button "Bokmerker" at bounding box center [725, 31] width 44 height 13
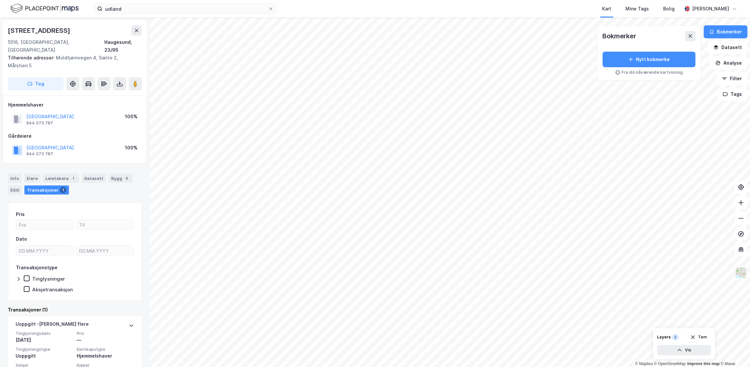
click at [598, 69] on div "Nytt bokmerke Fra din nåværende kartvisning" at bounding box center [648, 63] width 93 height 23
click at [598, 58] on button "Nytt bokmerke" at bounding box center [648, 60] width 93 height 16
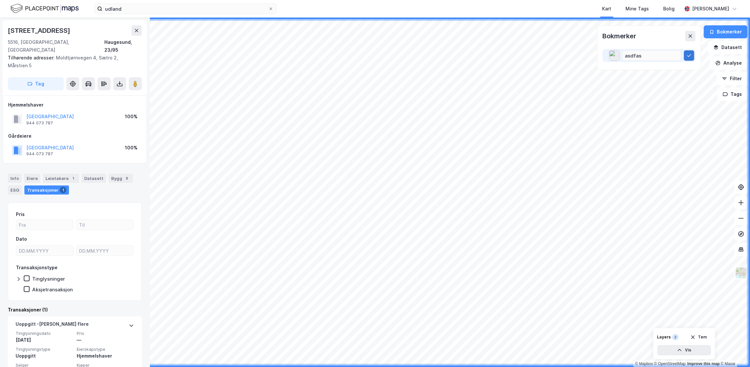
type input "asdfas"
click at [598, 56] on icon at bounding box center [688, 55] width 5 height 5
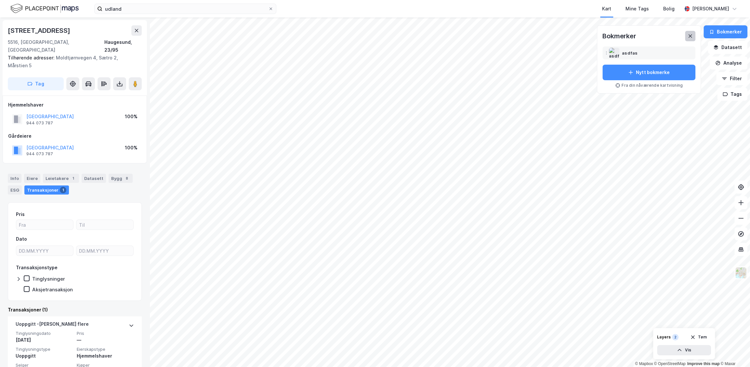
click at [598, 40] on button at bounding box center [690, 36] width 10 height 10
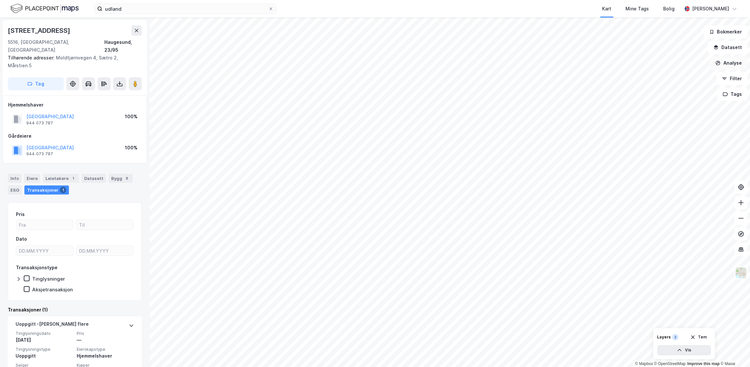
click at [598, 64] on button "Analyse" at bounding box center [729, 63] width 38 height 13
click at [598, 89] on div "Tegn sirkel" at bounding box center [672, 90] width 57 height 6
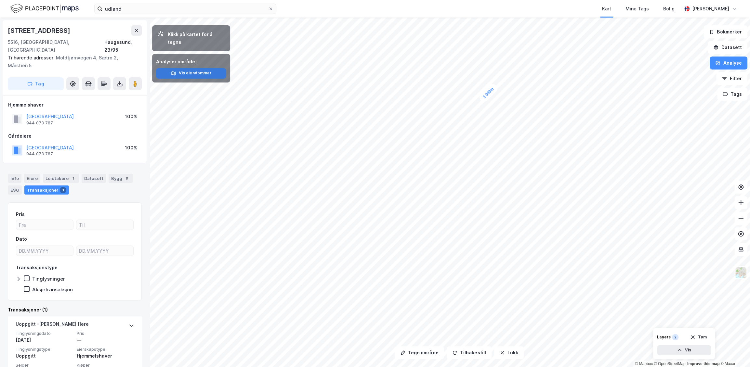
click at [190, 68] on button "Vis eiendommer" at bounding box center [191, 73] width 70 height 10
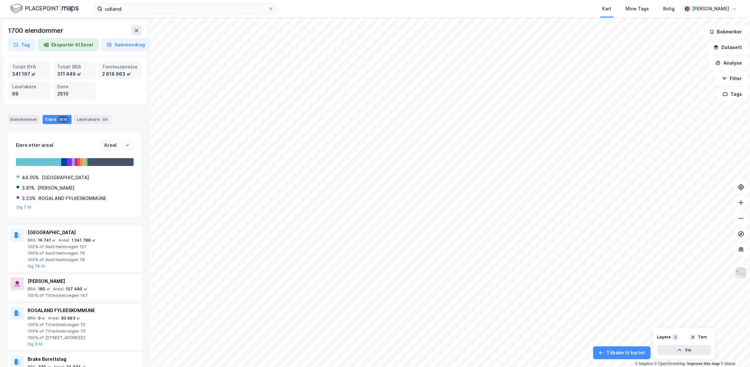
scroll to position [36, 0]
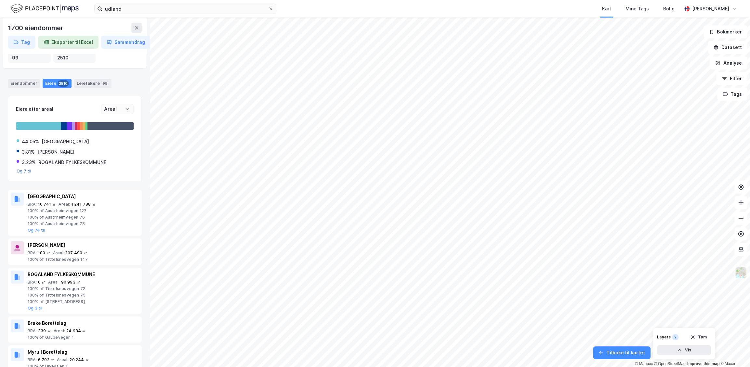
click at [21, 172] on button "Og 7 til" at bounding box center [24, 171] width 15 height 5
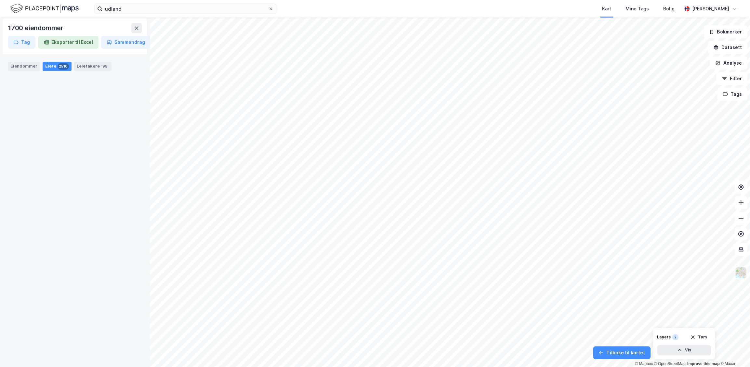
scroll to position [0, 0]
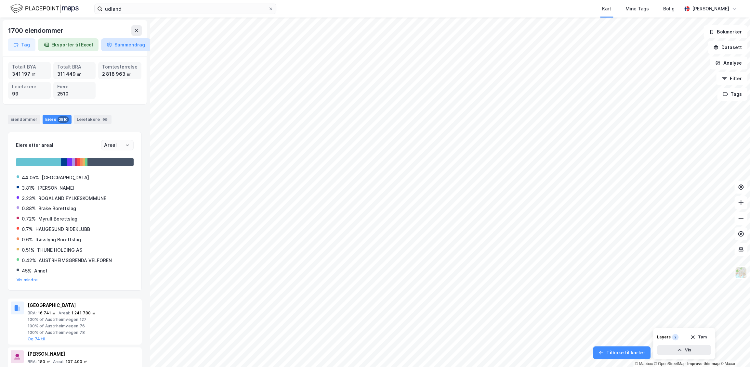
click at [117, 45] on button "Sammendrag" at bounding box center [125, 44] width 49 height 13
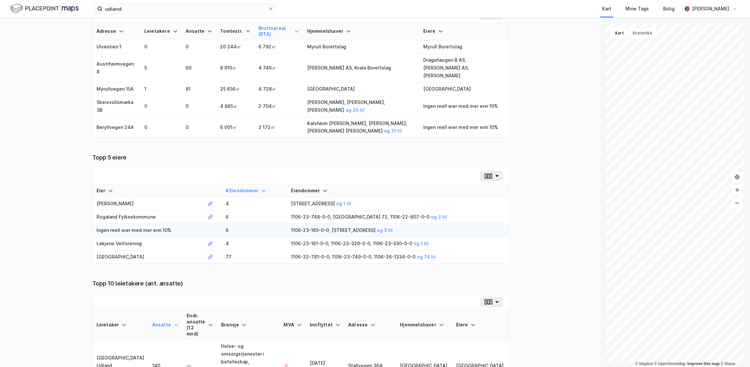
scroll to position [83, 0]
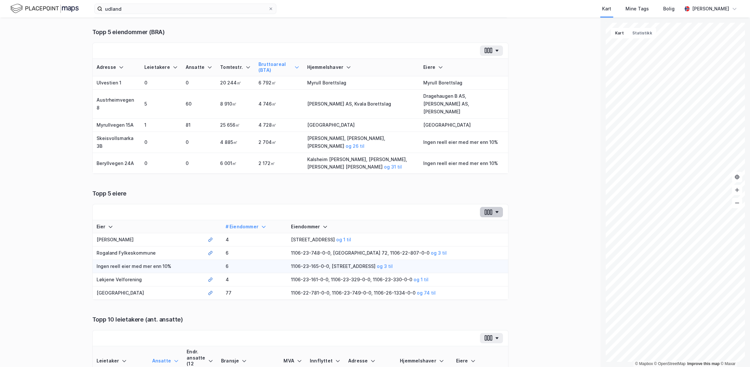
click at [492, 207] on button "button" at bounding box center [491, 212] width 23 height 10
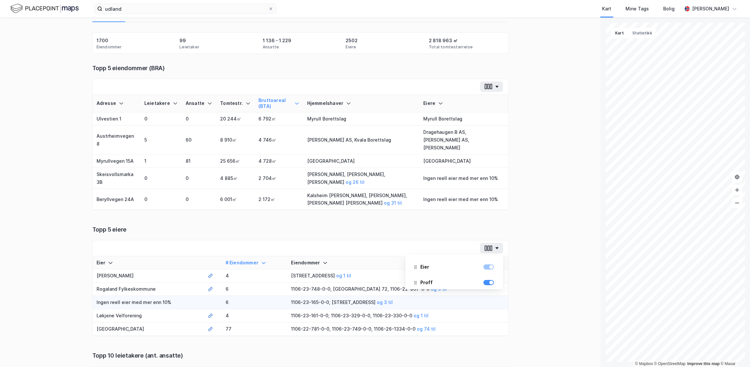
scroll to position [10, 0]
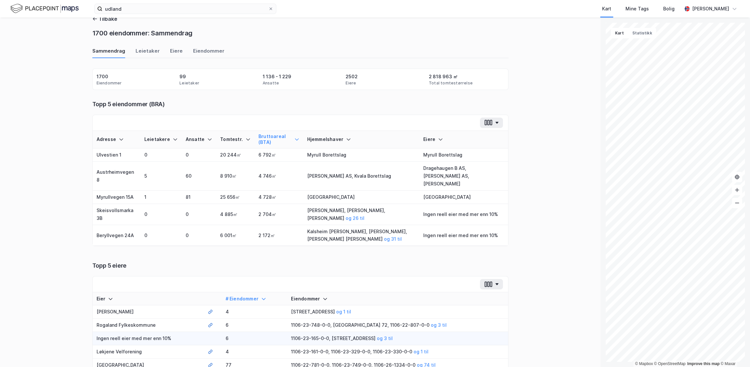
click at [562, 198] on div "Tilbake 1700 eiendommer: Sammendrag Sammendrag Leietaker Eiere Eiendommer Eiend…" at bounding box center [300, 193] width 600 height 350
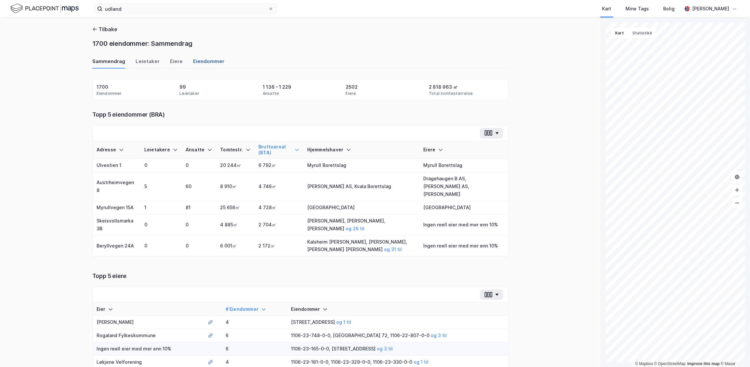
click at [199, 63] on div "Eiendommer" at bounding box center [208, 63] width 31 height 11
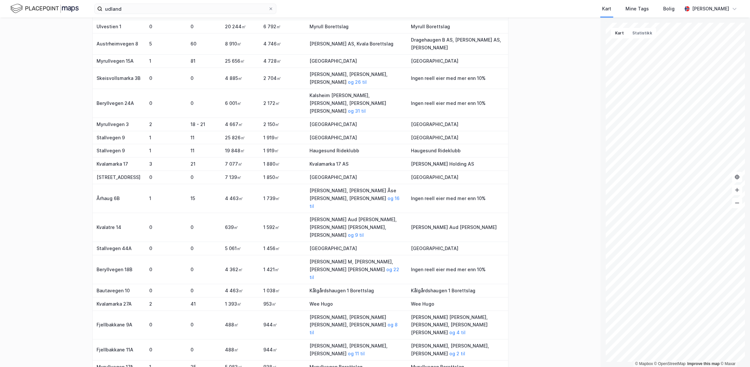
scroll to position [36, 0]
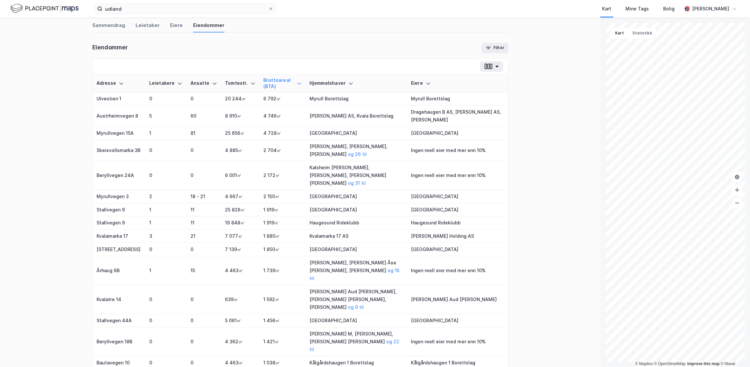
click at [296, 85] on icon at bounding box center [298, 83] width 5 height 5
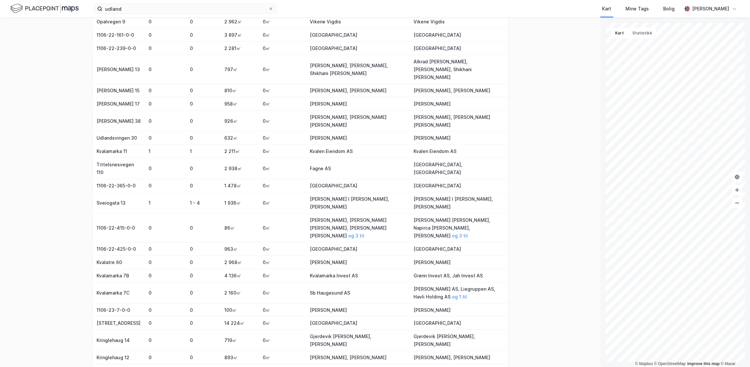
scroll to position [1358, 0]
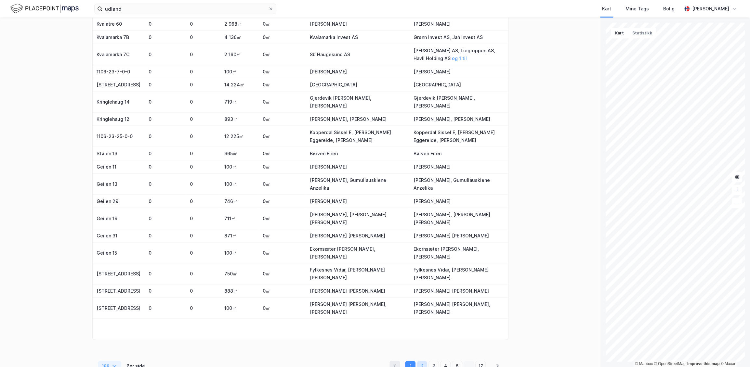
click at [417, 361] on button "2" at bounding box center [422, 366] width 10 height 10
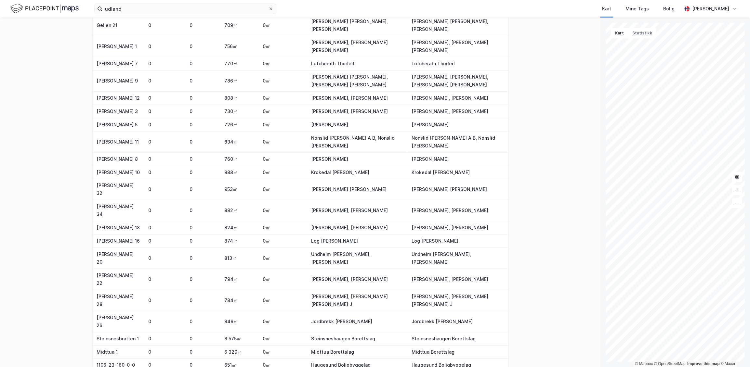
scroll to position [0, 0]
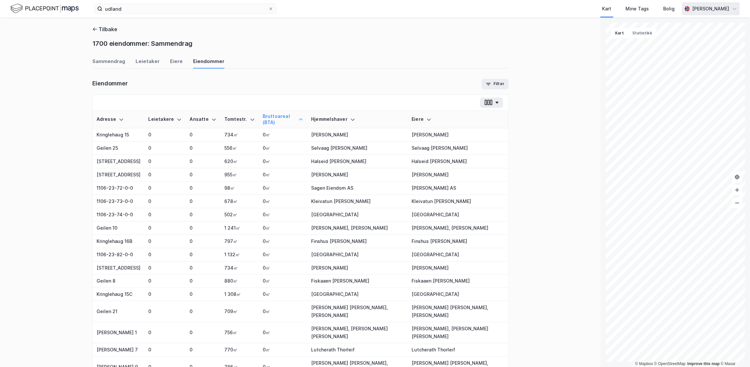
click at [598, 9] on div "[PERSON_NAME]" at bounding box center [710, 9] width 37 height 8
click at [598, 9] on div "Bolig" at bounding box center [668, 9] width 11 height 8
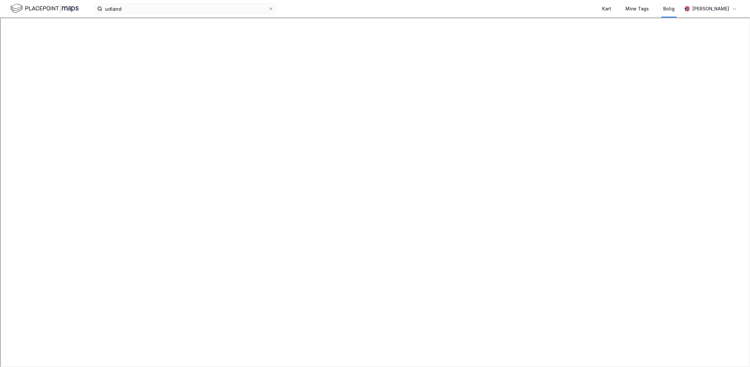
click at [78, 7] on img at bounding box center [44, 8] width 68 height 11
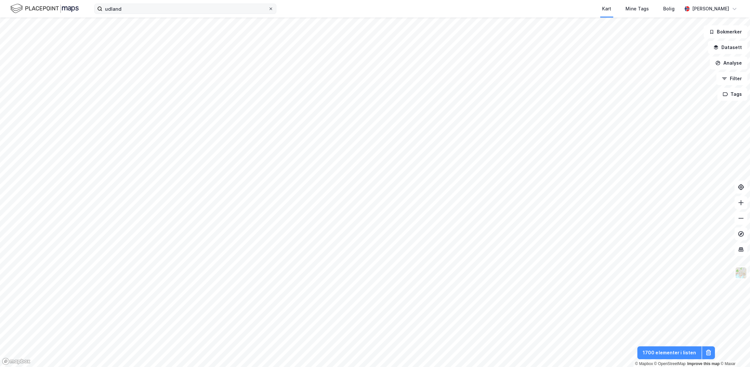
click at [271, 9] on icon at bounding box center [271, 9] width 4 height 4
click at [268, 9] on input "udland" at bounding box center [185, 9] width 166 height 10
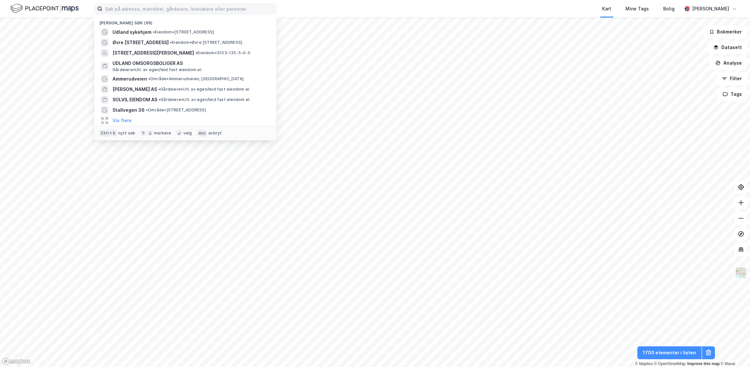
click at [315, 12] on div "Kart Mine Tags Bolig" at bounding box center [495, 9] width 374 height 18
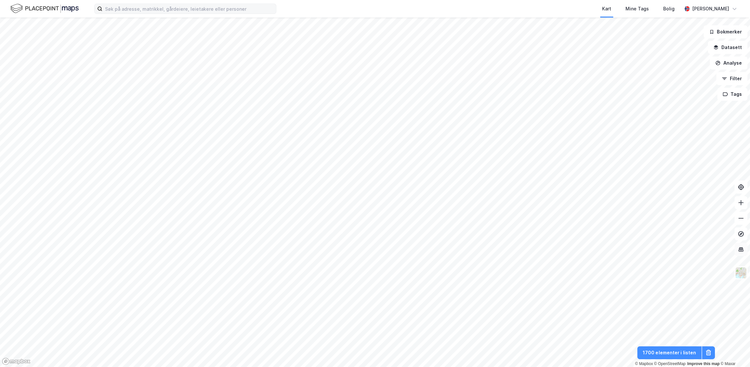
click at [598, 248] on icon at bounding box center [740, 250] width 1 height 4
click at [598, 269] on img at bounding box center [741, 273] width 12 height 12
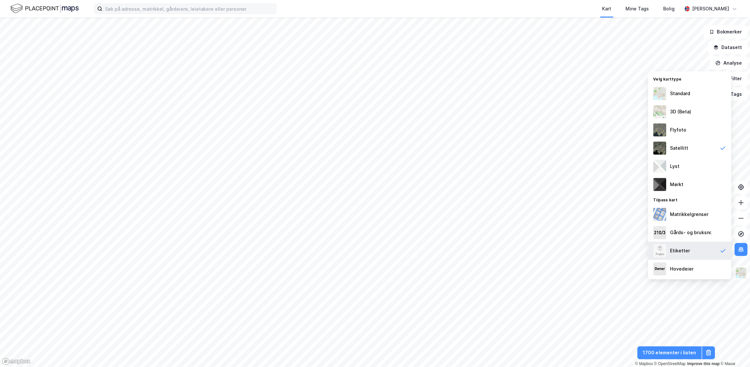
click at [598, 254] on div "Etiketter" at bounding box center [689, 251] width 83 height 18
click at [598, 94] on div "Standard" at bounding box center [689, 94] width 83 height 18
click at [598, 253] on button at bounding box center [740, 249] width 13 height 13
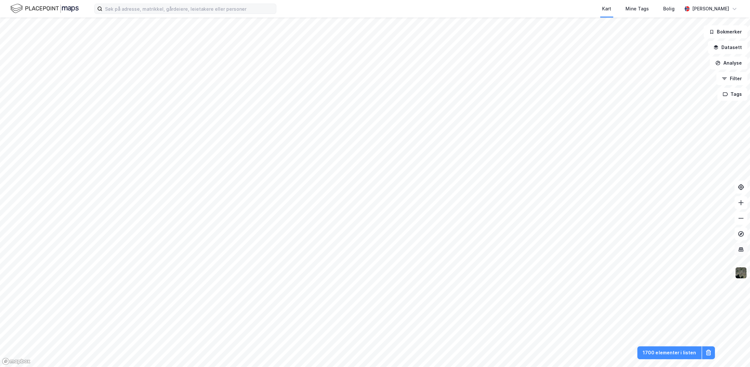
click at [598, 249] on icon at bounding box center [740, 250] width 1 height 4
click at [598, 274] on img at bounding box center [741, 273] width 12 height 12
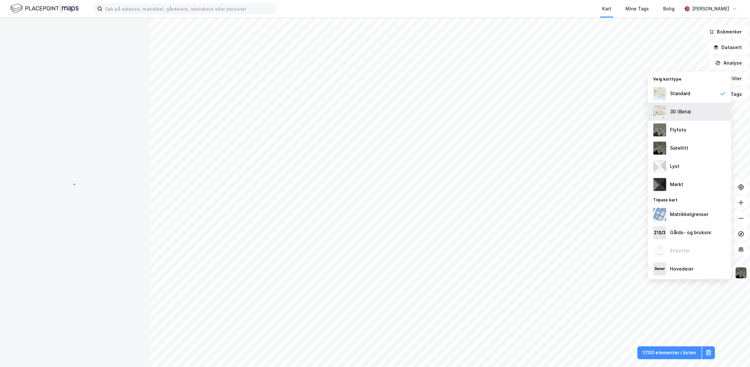
click at [598, 114] on div "3D (Beta)" at bounding box center [680, 112] width 21 height 8
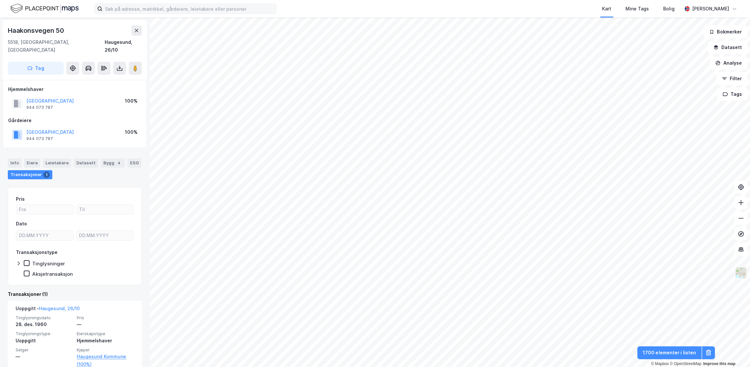
click at [598, 277] on img at bounding box center [741, 273] width 12 height 12
click at [136, 30] on icon at bounding box center [137, 30] width 4 height 3
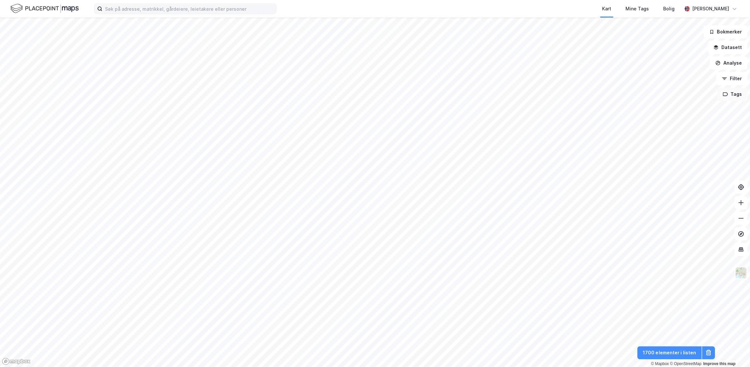
click at [598, 98] on button "Tags" at bounding box center [732, 94] width 30 height 13
click at [598, 82] on button "Filter" at bounding box center [731, 78] width 31 height 13
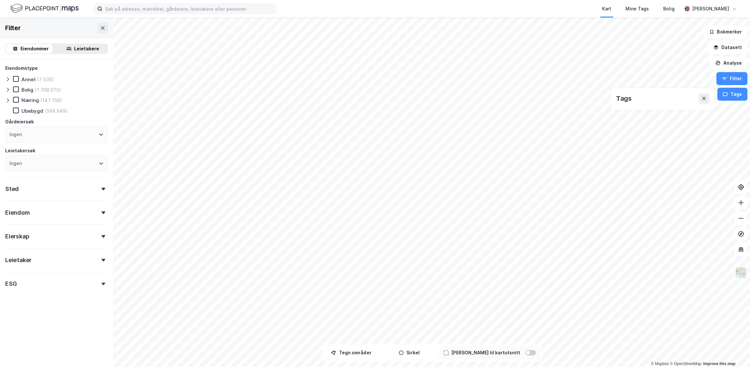
click at [55, 208] on div "Eiendom" at bounding box center [56, 210] width 103 height 19
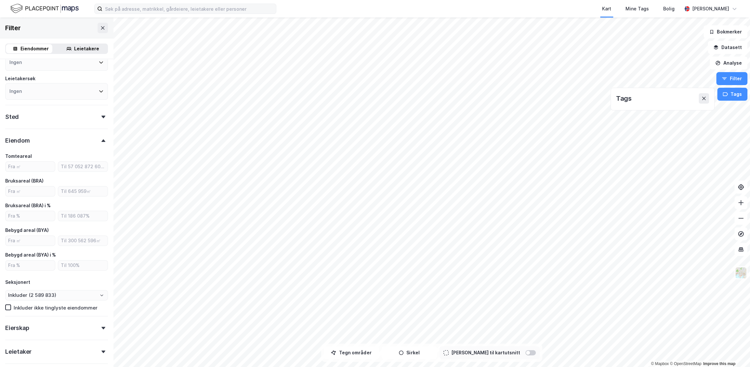
scroll to position [124, 0]
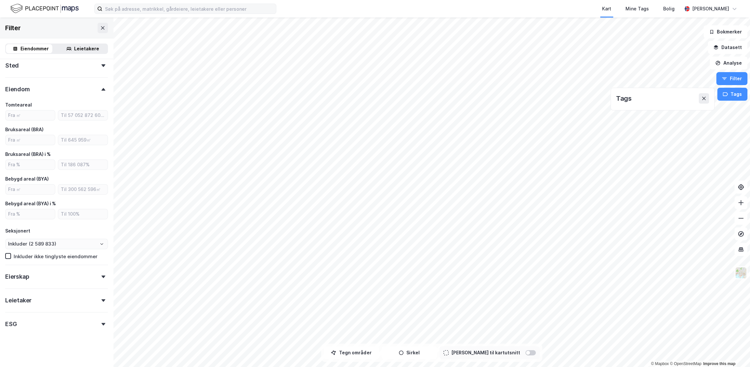
click at [42, 276] on div "Eierskap" at bounding box center [56, 274] width 103 height 19
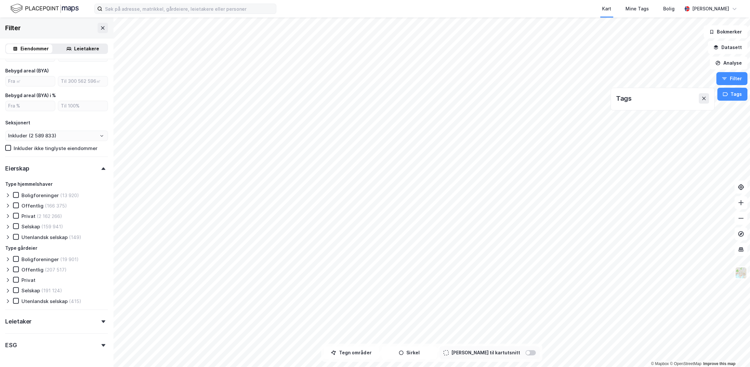
scroll to position [252, 0]
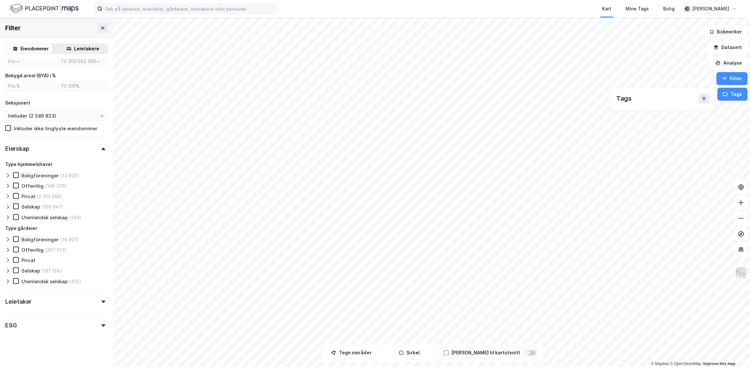
click at [42, 300] on div "Leietaker" at bounding box center [56, 299] width 103 height 19
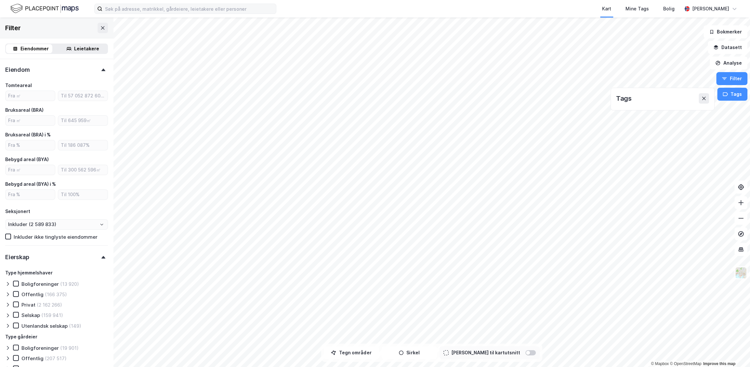
scroll to position [0, 0]
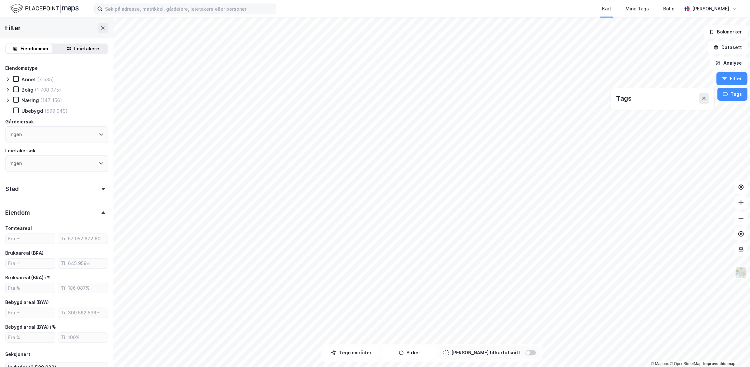
click at [48, 137] on div "Ingen" at bounding box center [56, 134] width 103 height 17
click at [92, 92] on div "Bolig (1 708 075)" at bounding box center [56, 89] width 103 height 7
click at [88, 47] on div "Leietakere" at bounding box center [86, 49] width 25 height 8
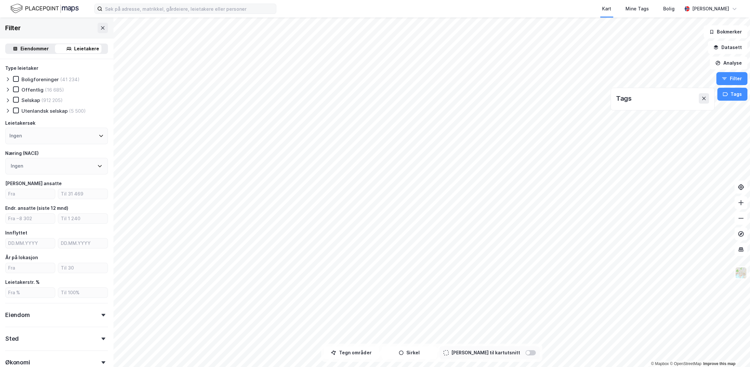
click at [37, 51] on div "Eiendommer" at bounding box center [34, 49] width 28 height 8
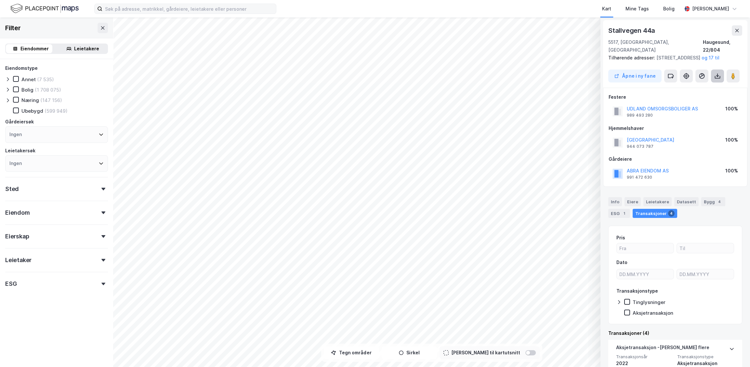
click at [598, 77] on icon at bounding box center [717, 76] width 7 height 7
click at [598, 84] on div "Last ned grunnbok" at bounding box center [689, 89] width 69 height 10
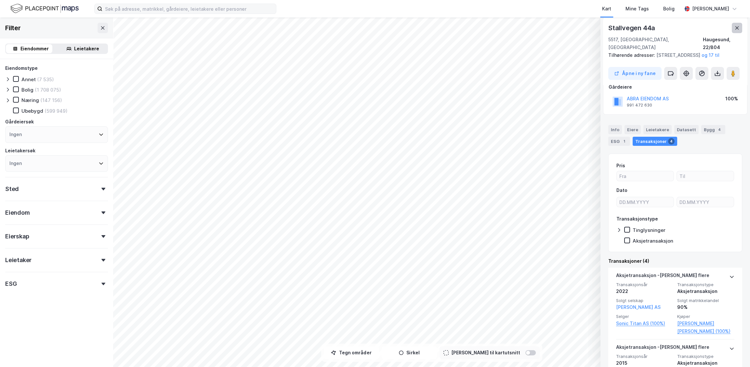
click at [598, 28] on icon at bounding box center [736, 27] width 5 height 5
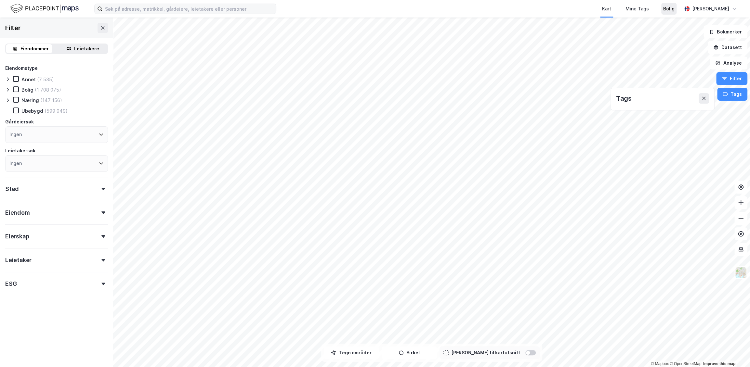
click at [598, 13] on div "Bolig" at bounding box center [668, 9] width 15 height 12
